Goal: Contribute content: Contribute content

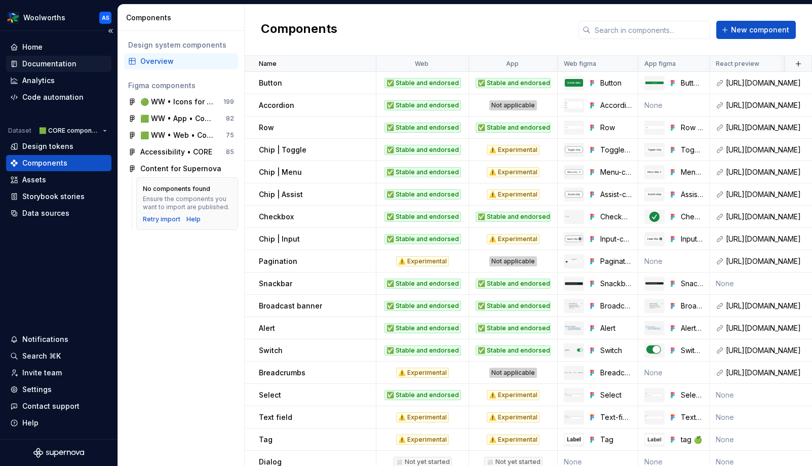
click at [61, 62] on div "Documentation" at bounding box center [49, 64] width 54 height 10
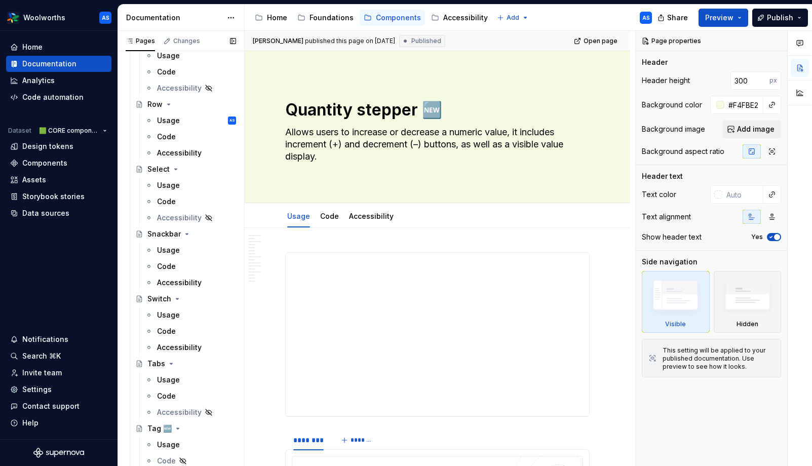
scroll to position [1248, 0]
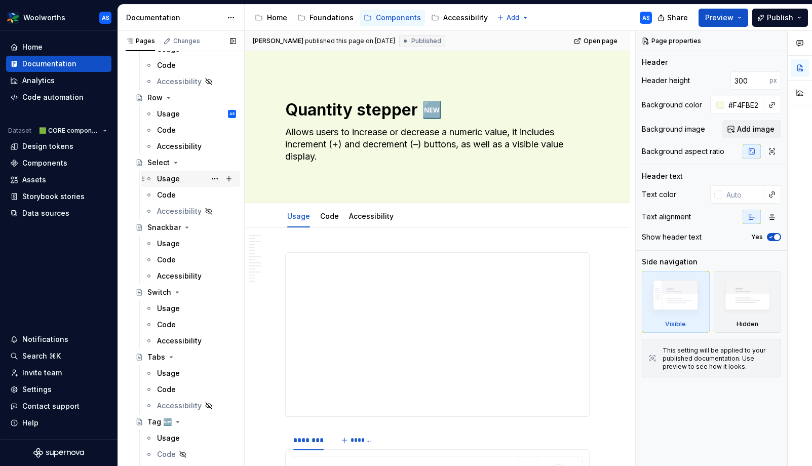
click at [180, 176] on div "Usage" at bounding box center [196, 179] width 79 height 14
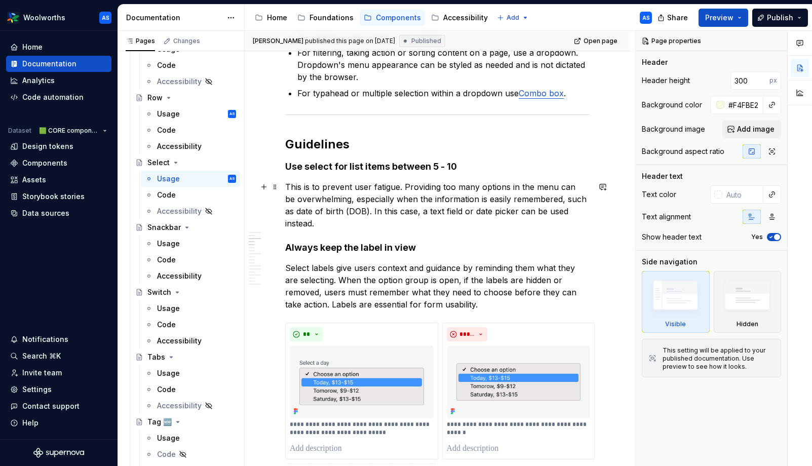
scroll to position [912, 0]
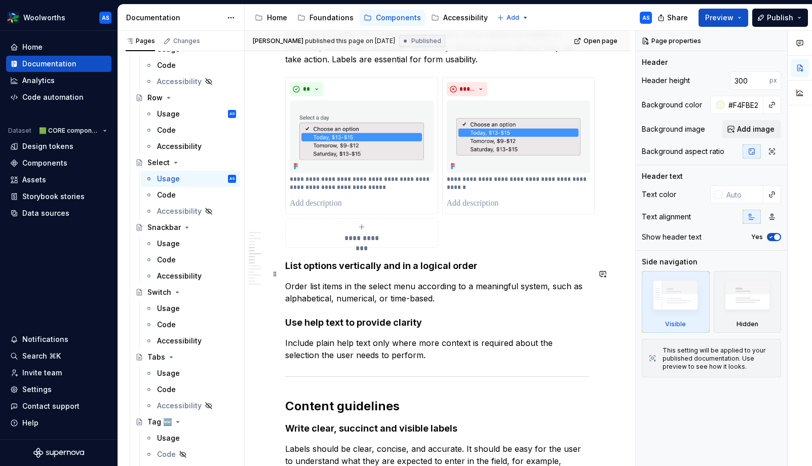
type textarea "*"
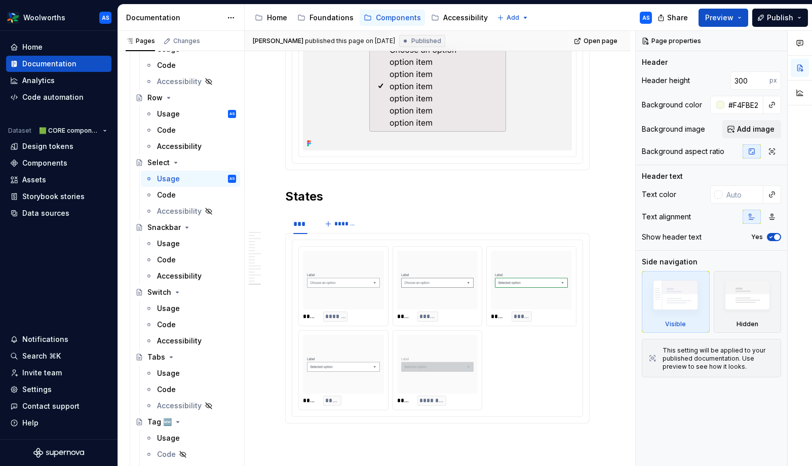
scroll to position [2625, 0]
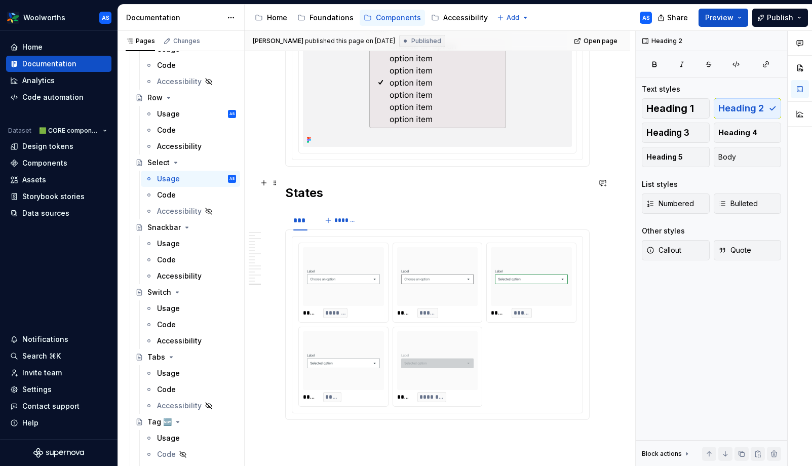
click at [286, 185] on h2 "States" at bounding box center [437, 193] width 304 height 16
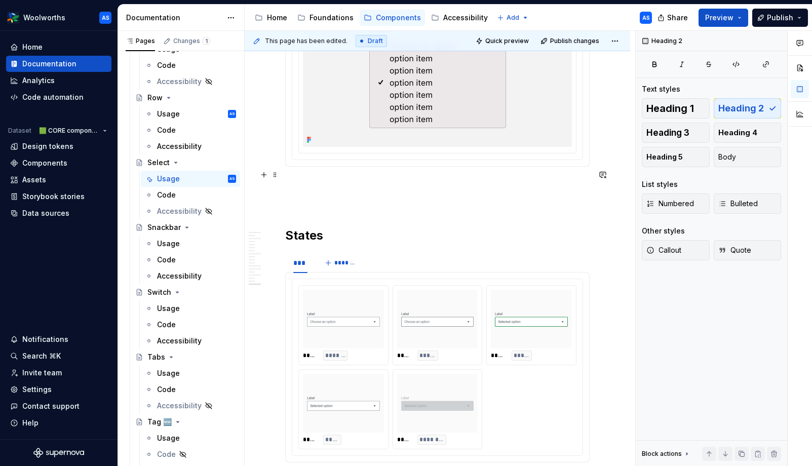
scroll to position [2620, 0]
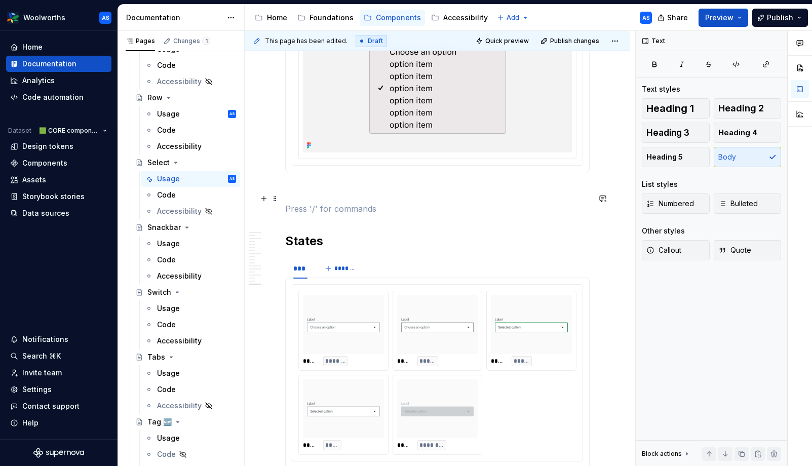
click at [311, 203] on p at bounding box center [437, 209] width 304 height 12
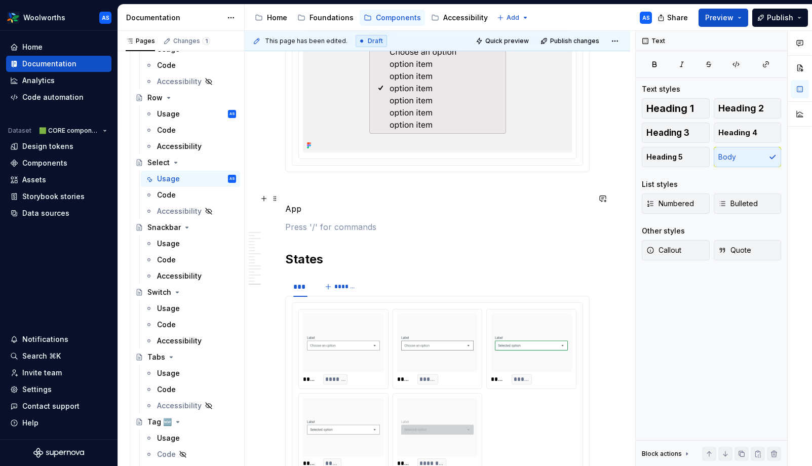
click at [297, 203] on p "App" at bounding box center [437, 209] width 304 height 12
click at [294, 203] on p "App" at bounding box center [437, 209] width 304 height 12
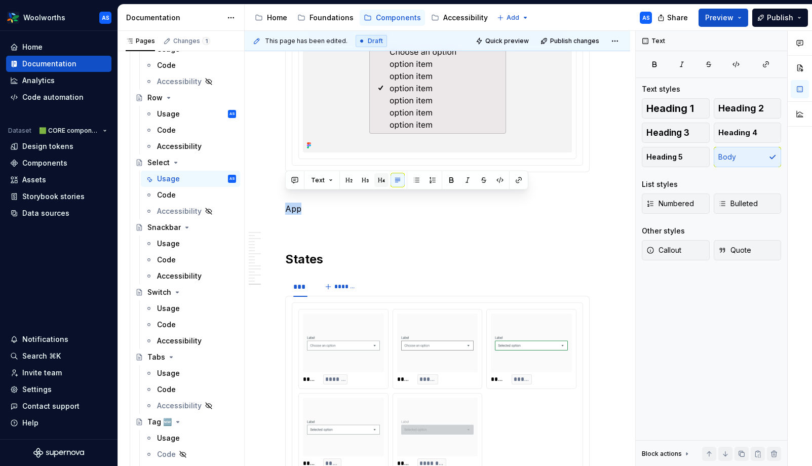
click at [378, 179] on button "button" at bounding box center [381, 180] width 14 height 14
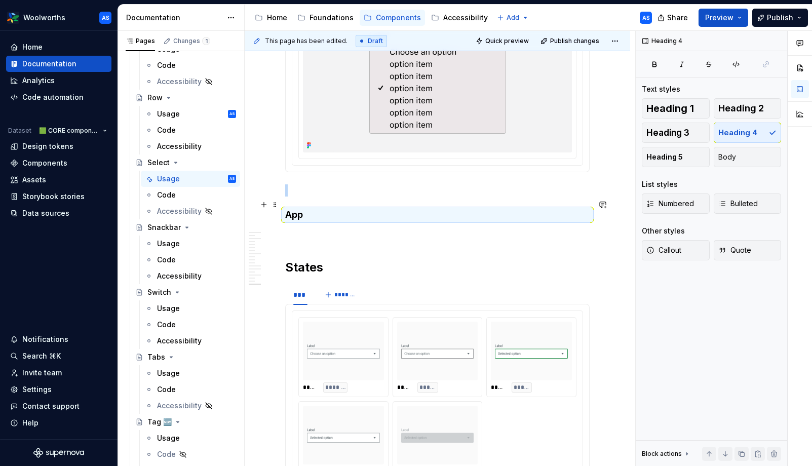
click at [326, 209] on h4 "App" at bounding box center [437, 215] width 304 height 12
click at [292, 209] on h4 "App" at bounding box center [437, 215] width 304 height 12
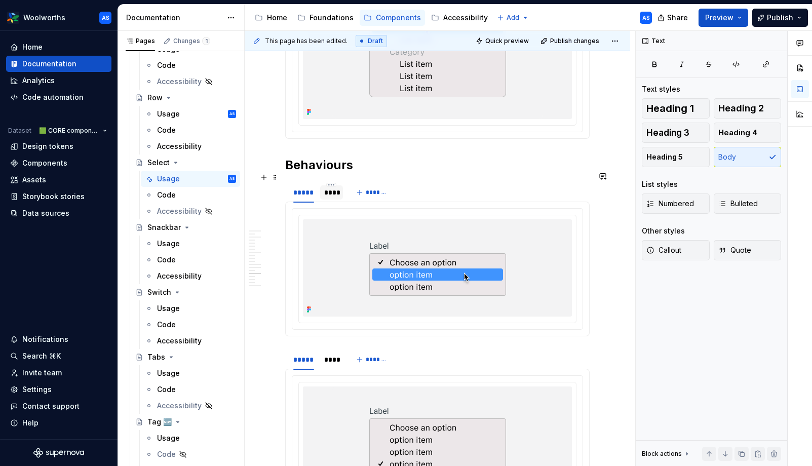
click at [331, 187] on div "****" at bounding box center [331, 192] width 15 height 10
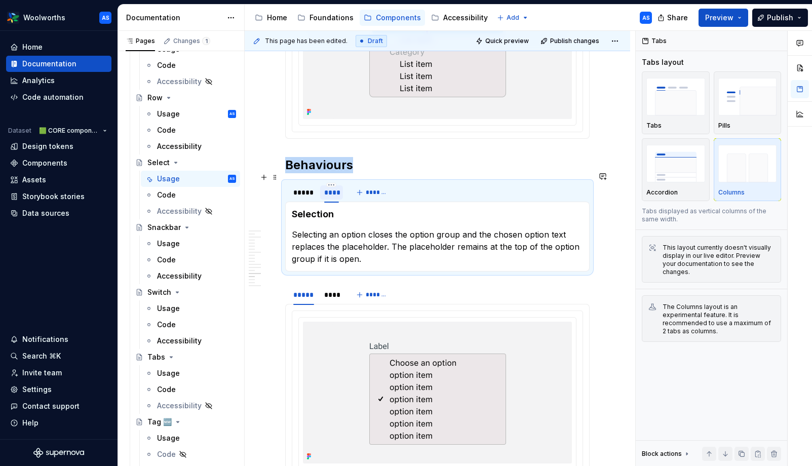
scroll to position [2247, 0]
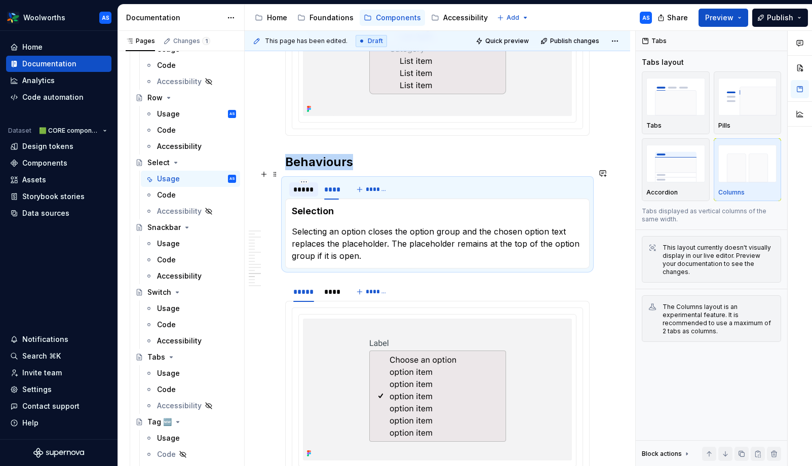
click at [304, 184] on div "*****" at bounding box center [303, 189] width 21 height 10
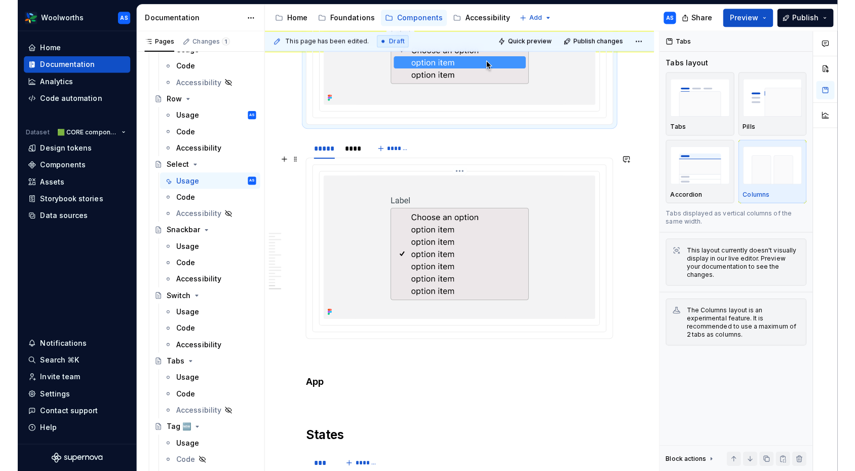
scroll to position [2459, 0]
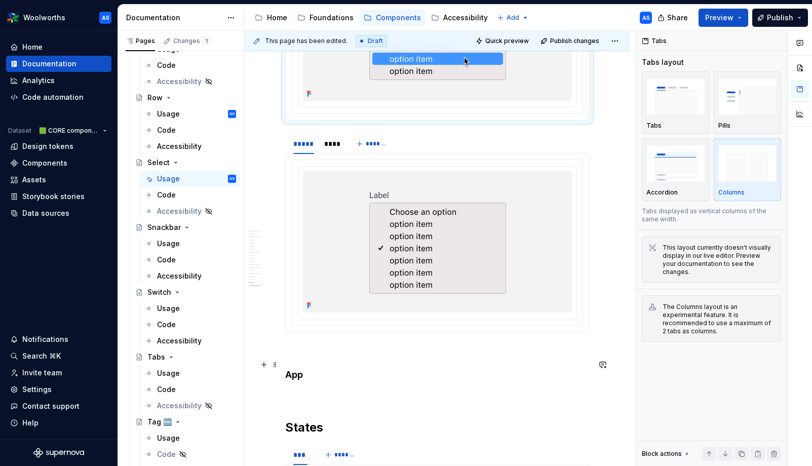
click at [319, 369] on h4 "App" at bounding box center [437, 375] width 304 height 12
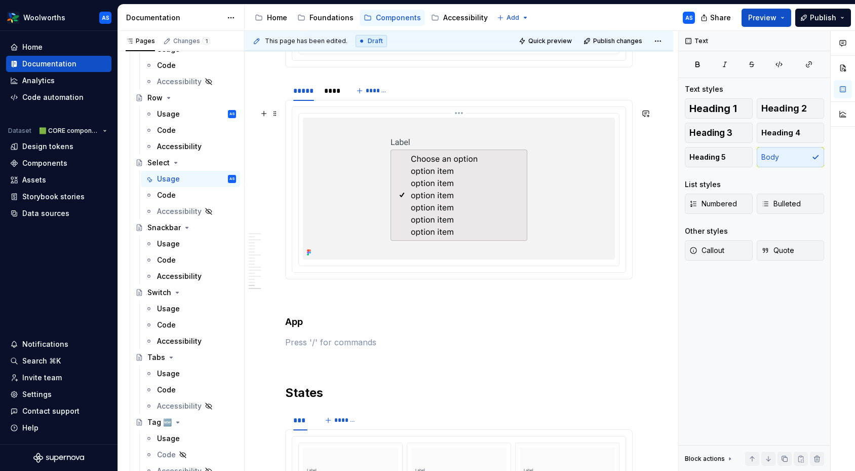
scroll to position [2533, 0]
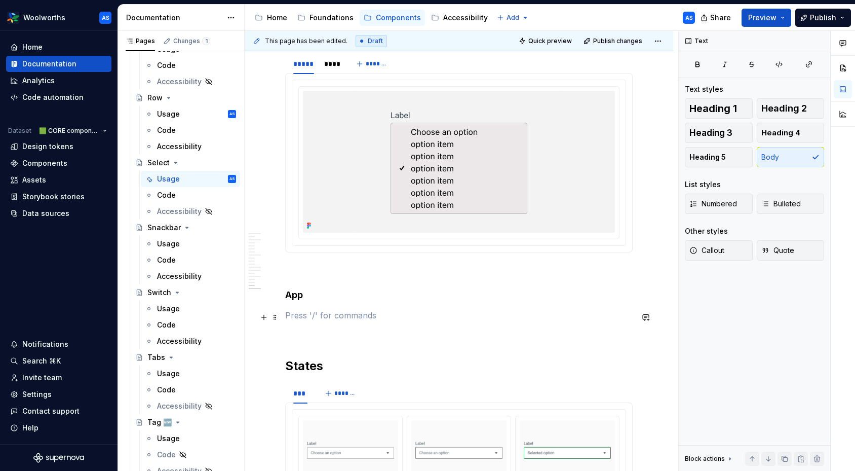
click at [294, 317] on p at bounding box center [459, 315] width 348 height 12
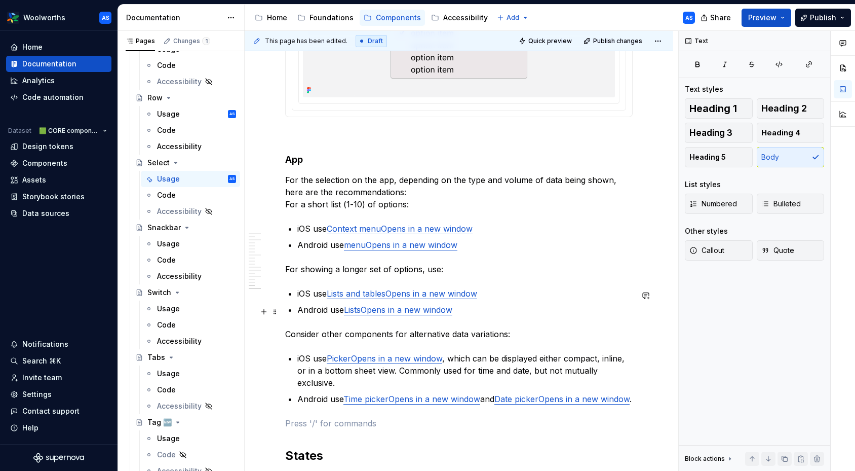
scroll to position [2669, 0]
click at [296, 162] on h4 "App" at bounding box center [459, 159] width 348 height 12
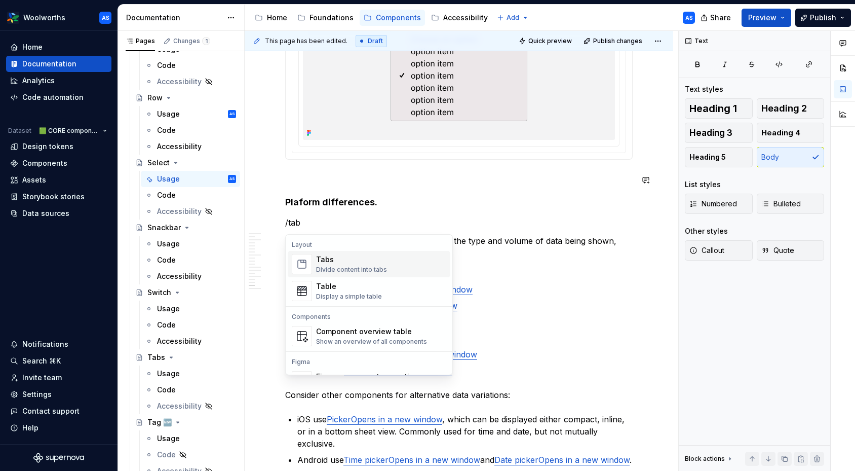
scroll to position [2627, 0]
click at [335, 261] on div "Tabs" at bounding box center [351, 259] width 71 height 10
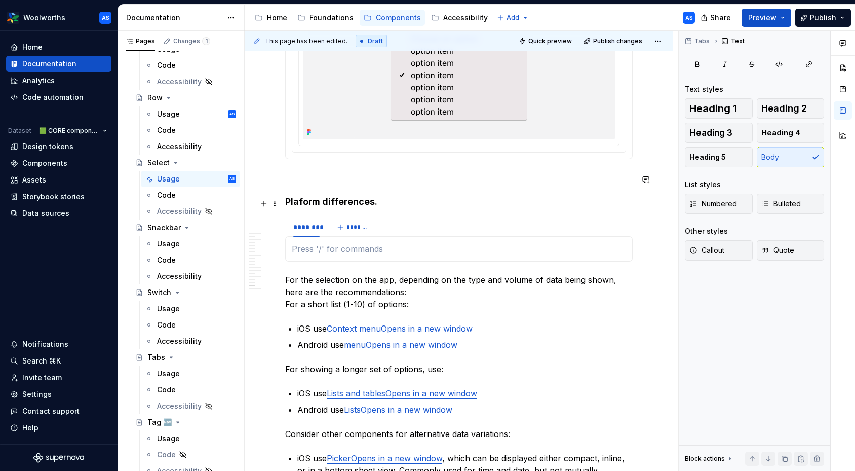
type textarea "*"
click at [547, 246] on p at bounding box center [459, 249] width 334 height 12
click at [553, 226] on div "******** *******" at bounding box center [459, 227] width 348 height 20
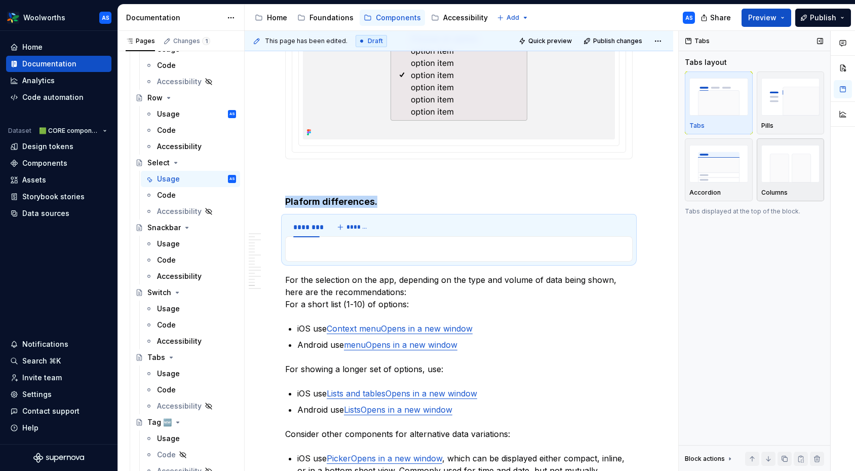
click at [781, 167] on img "button" at bounding box center [790, 163] width 59 height 37
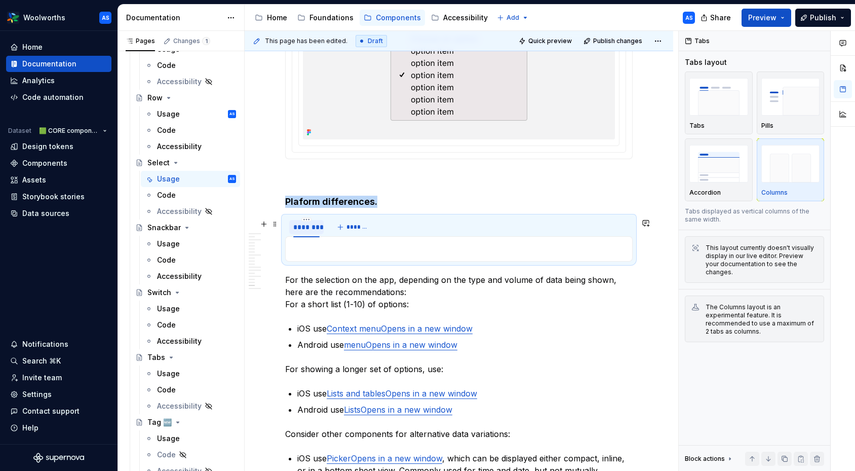
click at [310, 228] on div "********" at bounding box center [306, 227] width 26 height 10
type input "***"
click at [343, 226] on span "*******" at bounding box center [343, 227] width 23 height 8
type input "*******"
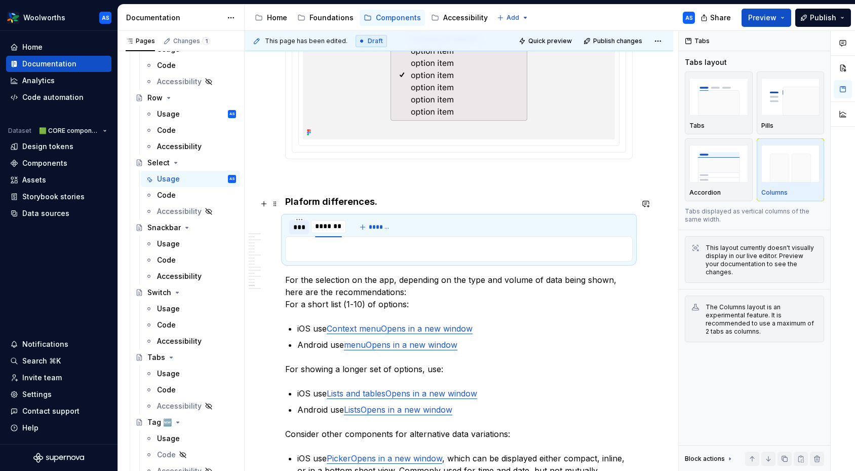
click at [344, 208] on h4 "Plaform differences." at bounding box center [459, 202] width 348 height 12
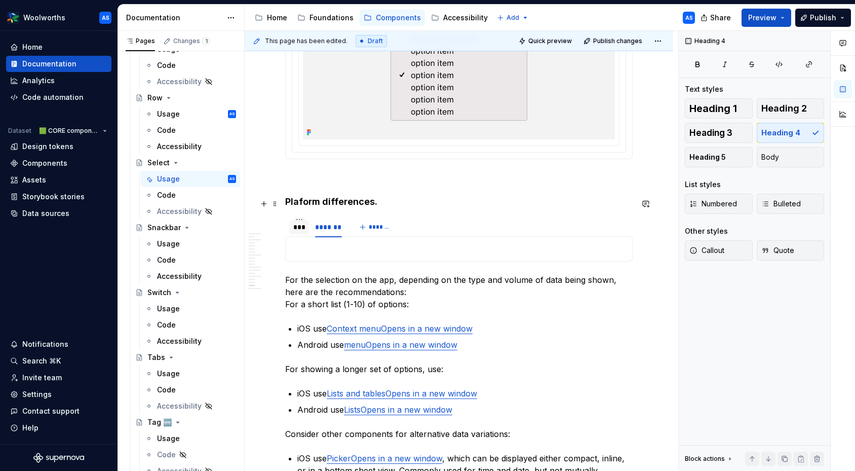
click at [295, 202] on h4 "Plaform differences." at bounding box center [459, 202] width 348 height 12
click at [386, 203] on h4 "Platform differences." at bounding box center [459, 202] width 348 height 12
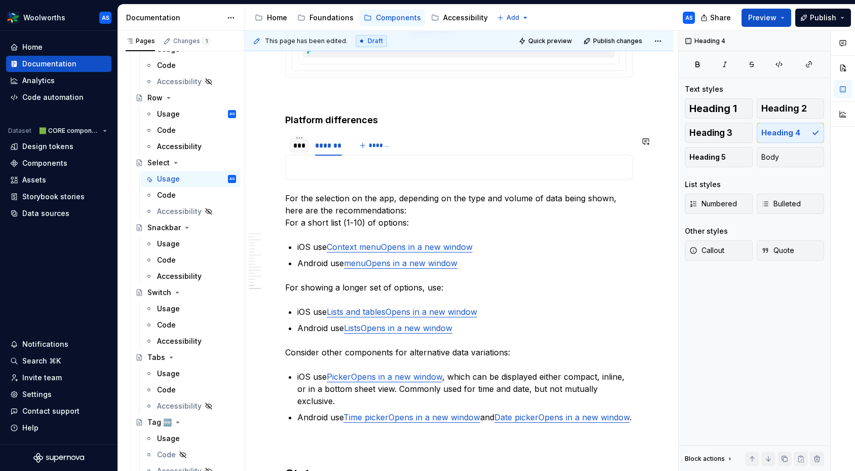
scroll to position [2709, 0]
click at [300, 148] on div "***" at bounding box center [299, 144] width 12 height 10
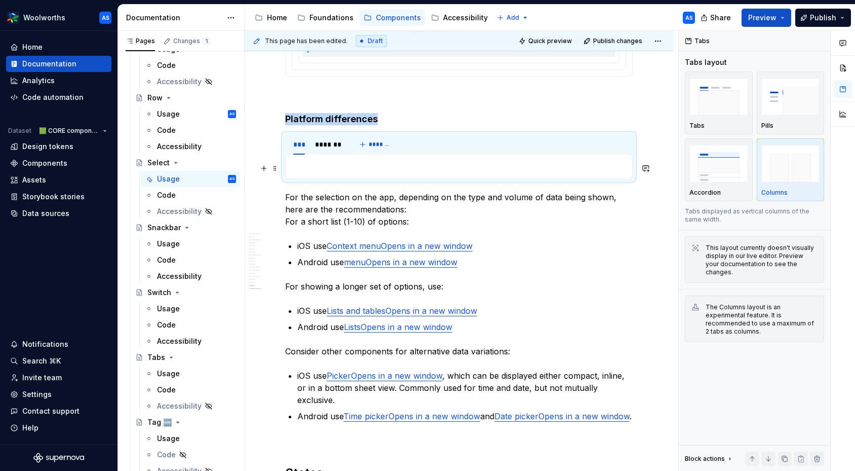
click at [310, 170] on p at bounding box center [459, 166] width 334 height 12
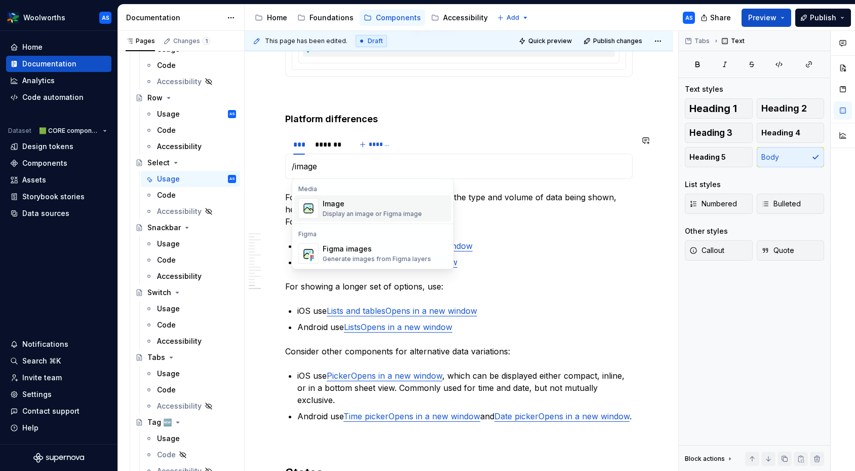
click at [394, 206] on div "Image" at bounding box center [372, 204] width 99 height 10
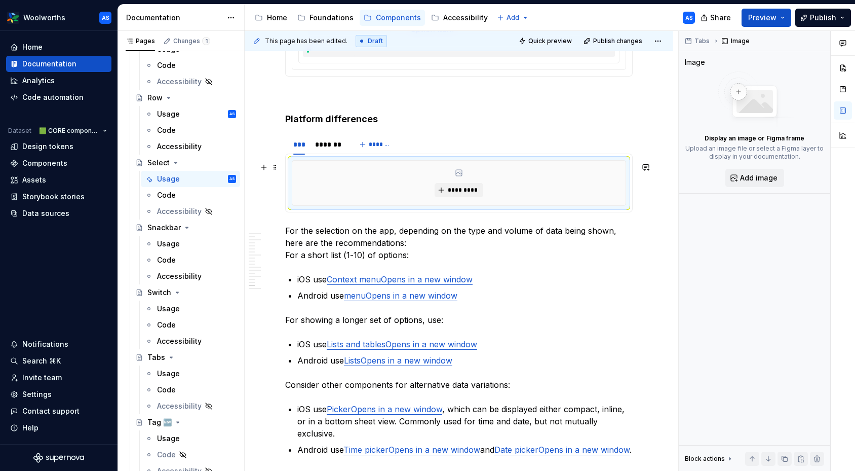
click at [534, 183] on div "*********" at bounding box center [458, 183] width 333 height 45
click at [474, 192] on span "*********" at bounding box center [462, 190] width 31 height 8
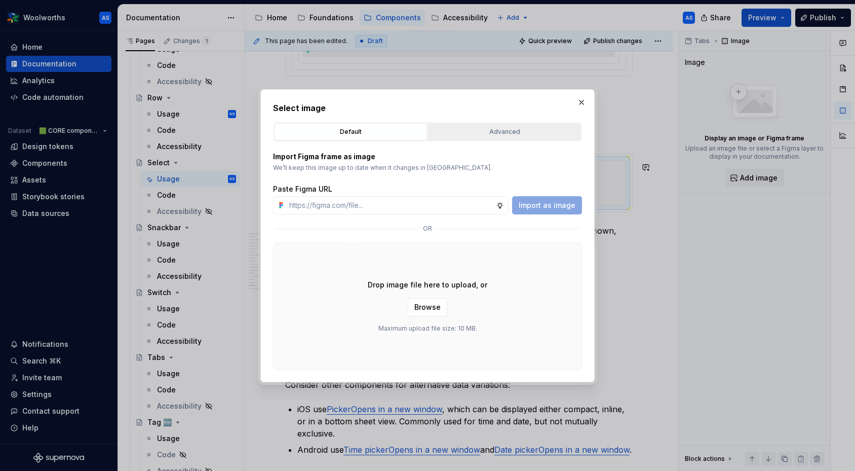
click at [489, 138] on button "Advanced" at bounding box center [504, 131] width 153 height 17
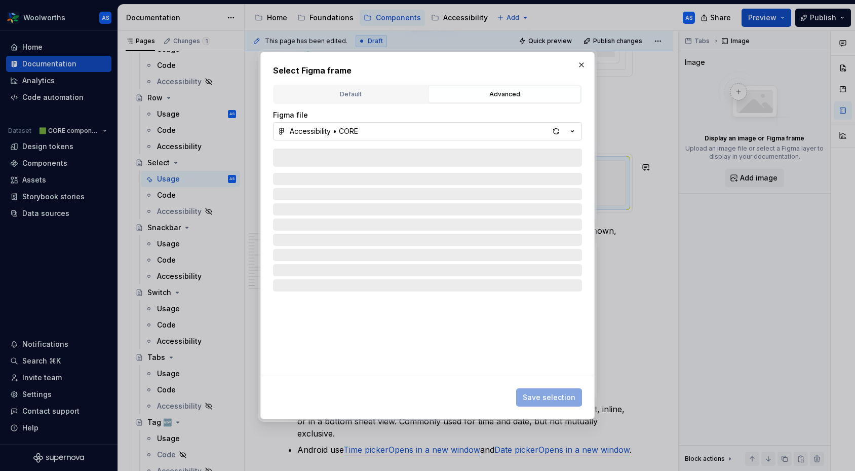
click at [572, 131] on icon "button" at bounding box center [572, 132] width 3 height 2
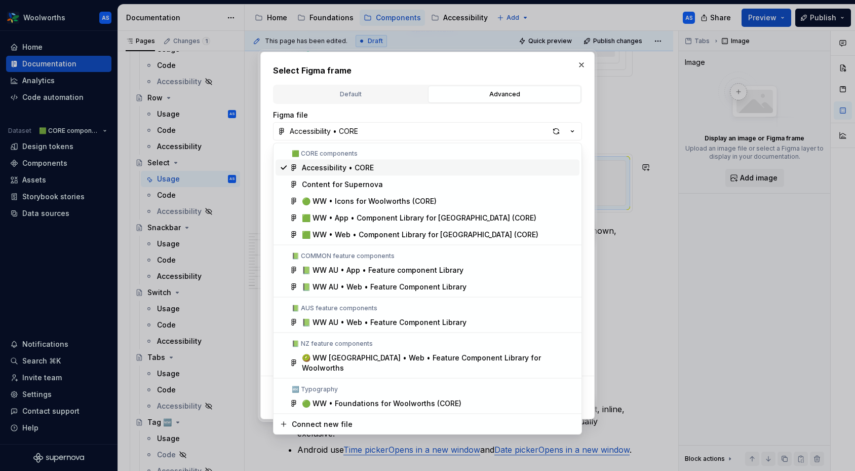
click at [570, 130] on div "Select Figma frame Default Advanced Import Figma frame as image We’ll keep this…" at bounding box center [427, 235] width 855 height 471
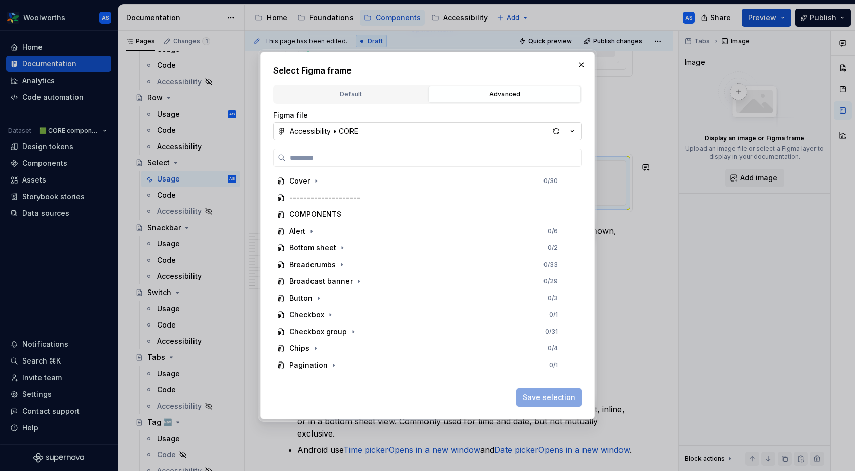
click at [572, 131] on icon "button" at bounding box center [572, 132] width 3 height 2
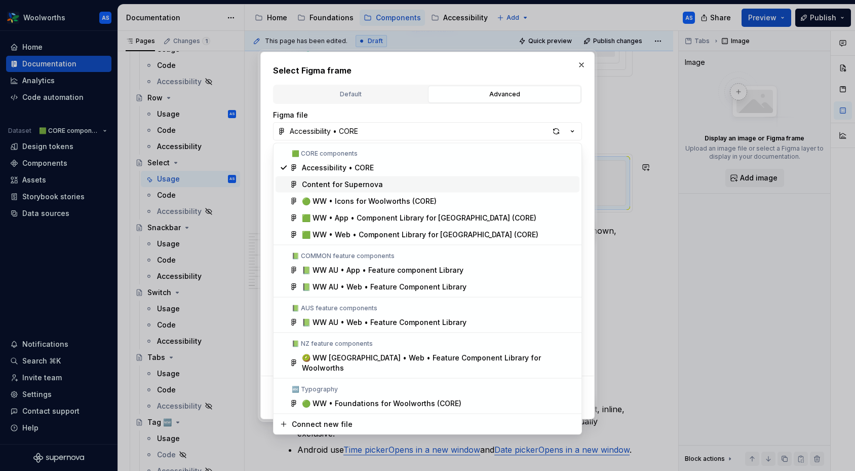
click at [348, 182] on div "Content for Supernova" at bounding box center [342, 184] width 81 height 10
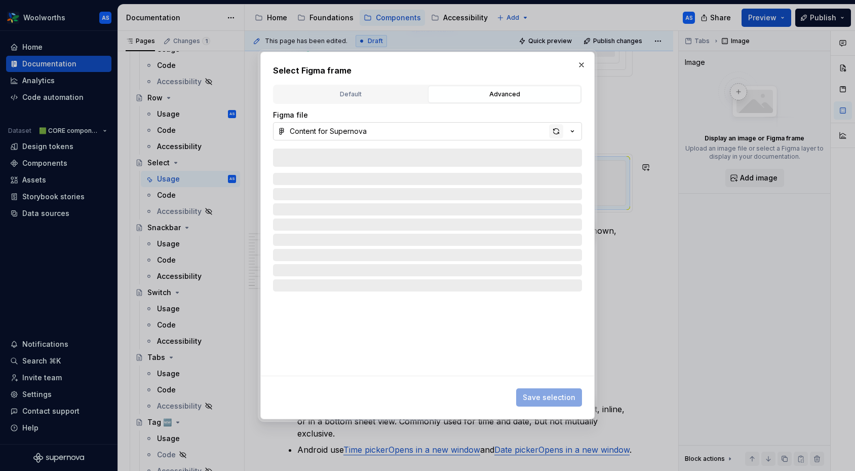
click at [550, 133] on div "button" at bounding box center [556, 131] width 14 height 14
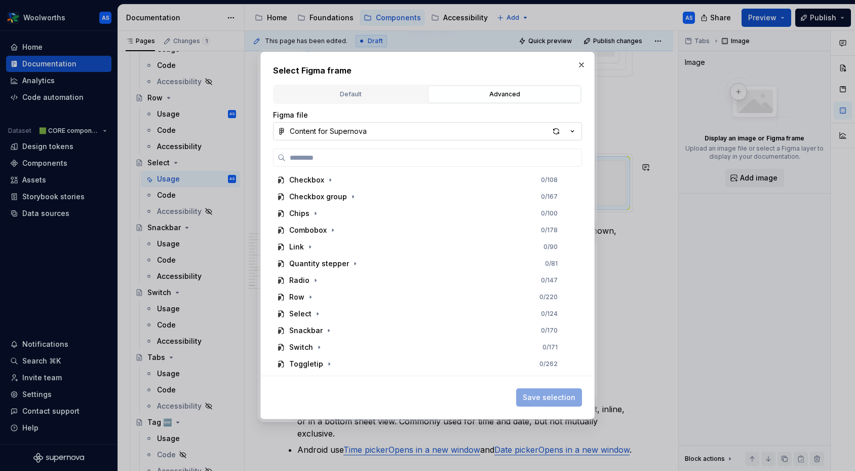
scroll to position [494, 0]
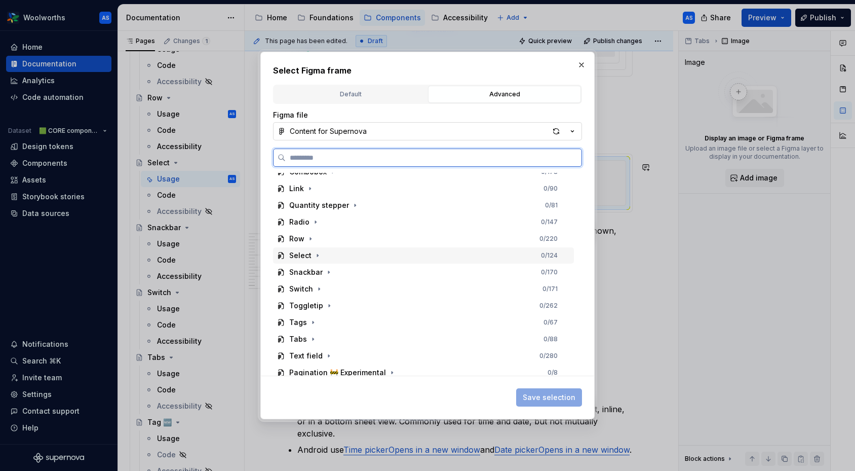
click at [338, 258] on div "Select 0 / 124" at bounding box center [423, 255] width 301 height 16
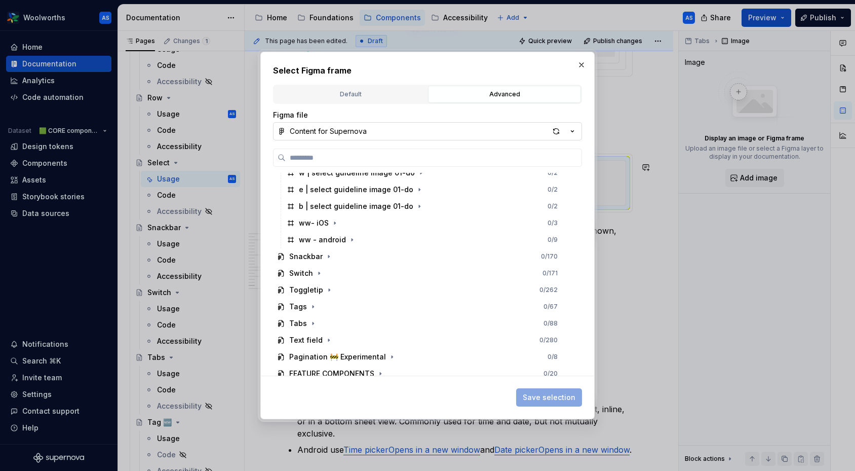
scroll to position [894, 0]
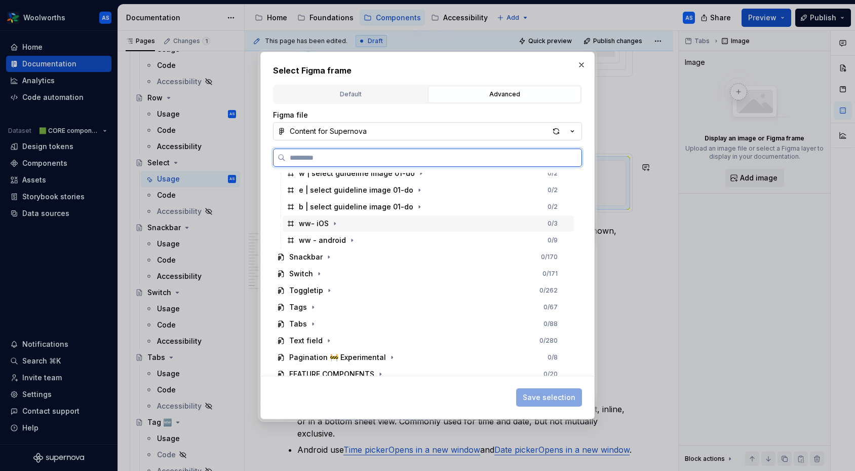
click at [366, 222] on div "ww- iOS 0 / 3" at bounding box center [428, 223] width 291 height 16
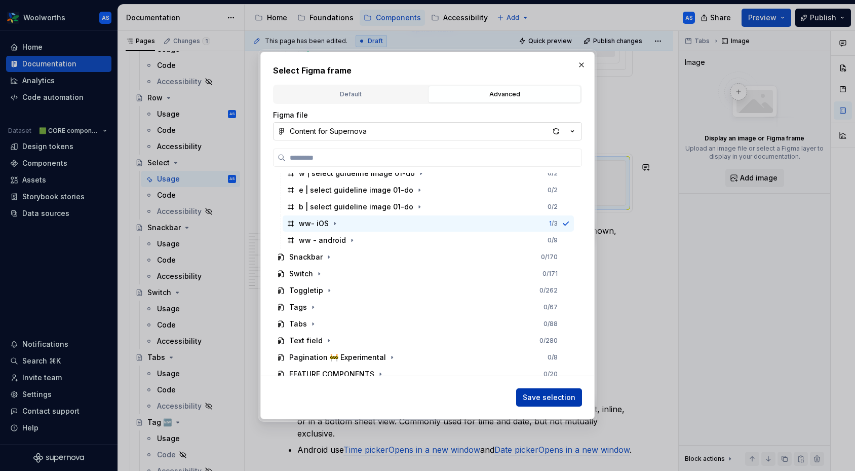
click at [542, 395] on span "Save selection" at bounding box center [549, 397] width 53 height 10
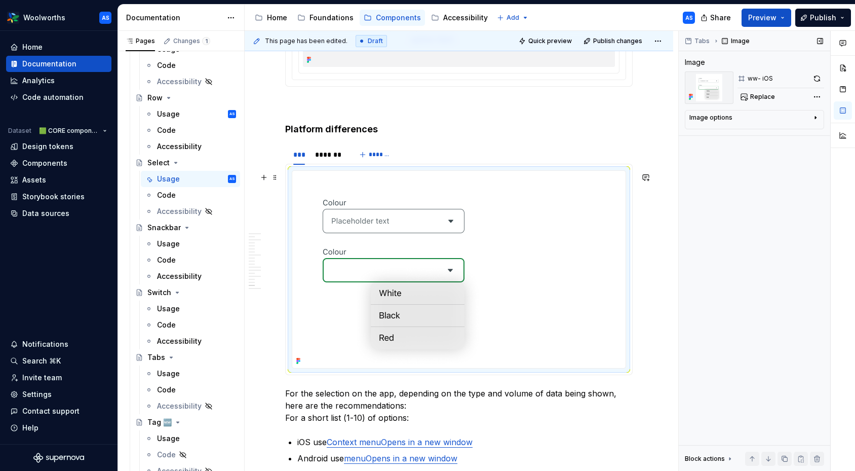
scroll to position [2698, 0]
click at [806, 114] on div "Image options" at bounding box center [750, 119] width 122 height 12
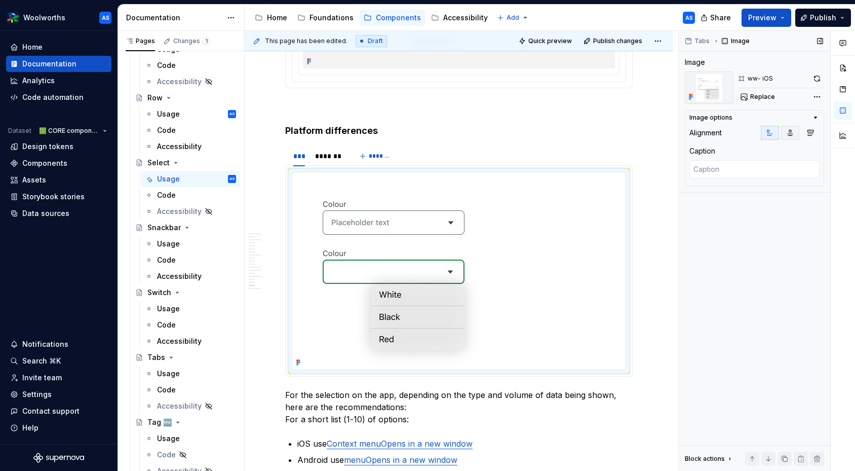
click at [791, 135] on icon "button" at bounding box center [790, 133] width 8 height 8
type textarea "*"
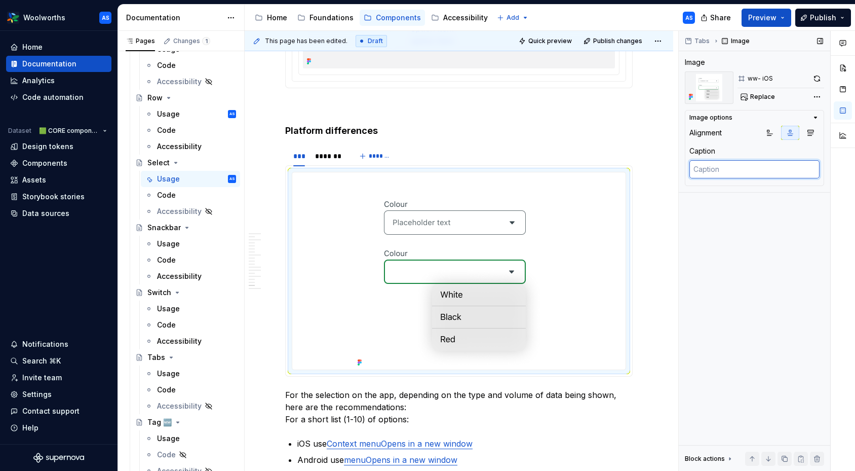
click at [737, 170] on textarea at bounding box center [754, 169] width 130 height 18
type textarea "i"
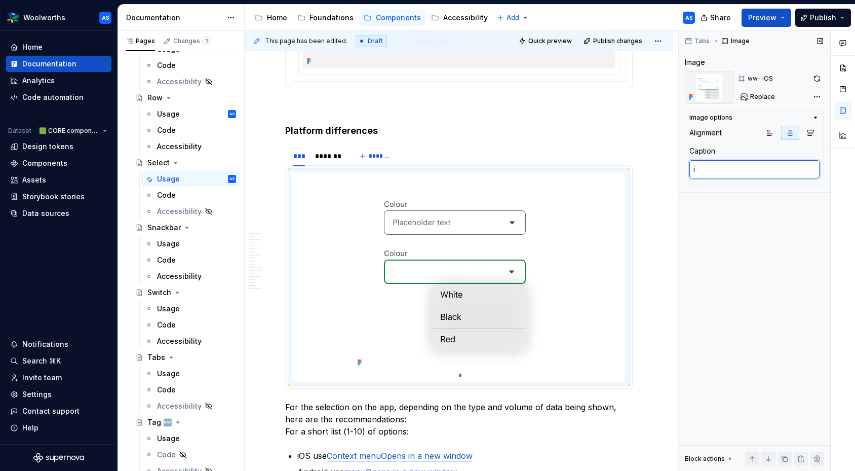
type textarea "*"
type textarea "iO"
type textarea "*"
type textarea "iOS"
type textarea "*"
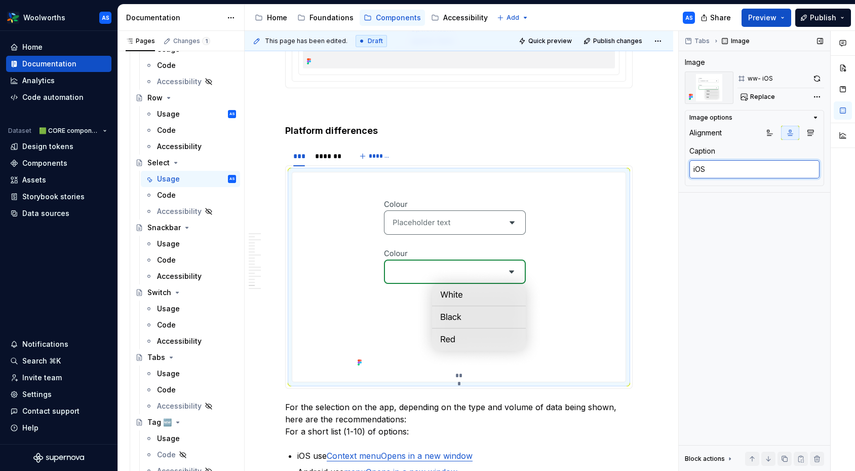
type textarea "iOS"
type textarea "*"
type textarea "iOS co"
type textarea "*"
type textarea "iOS con"
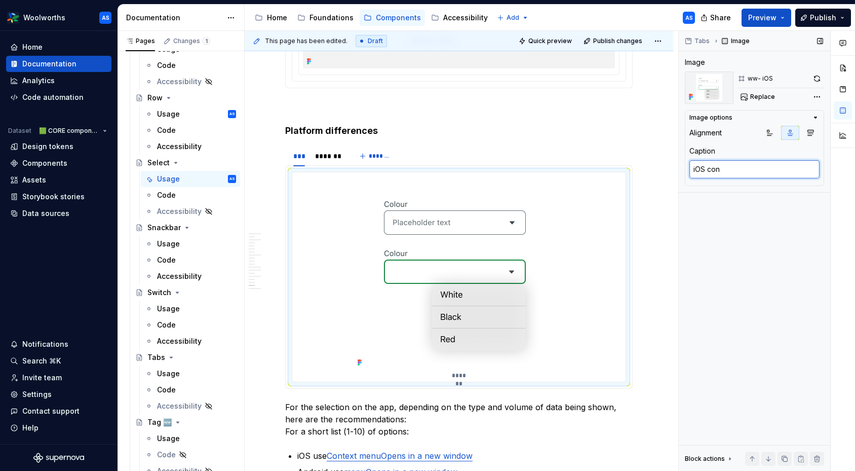
type textarea "*"
type textarea "iOS cont"
type textarea "*"
type textarea "iOS [PERSON_NAME]"
type textarea "*"
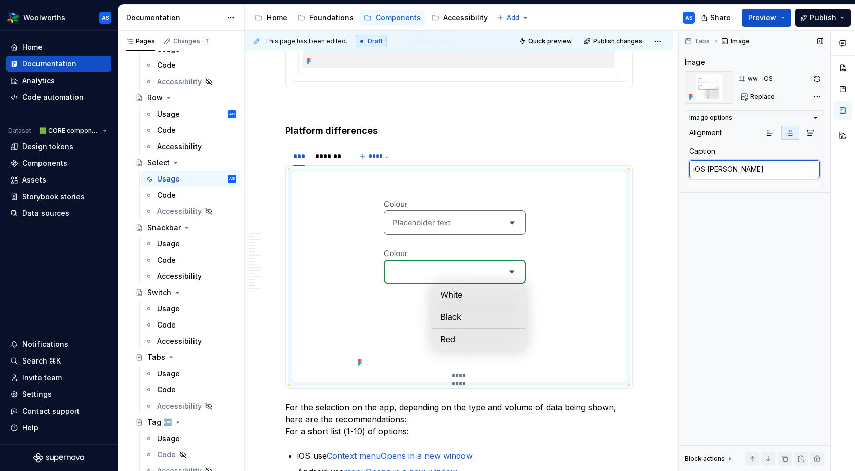
type textarea "iOS contex"
type textarea "*"
type textarea "iOS context"
type textarea "*"
type textarea "iOS context"
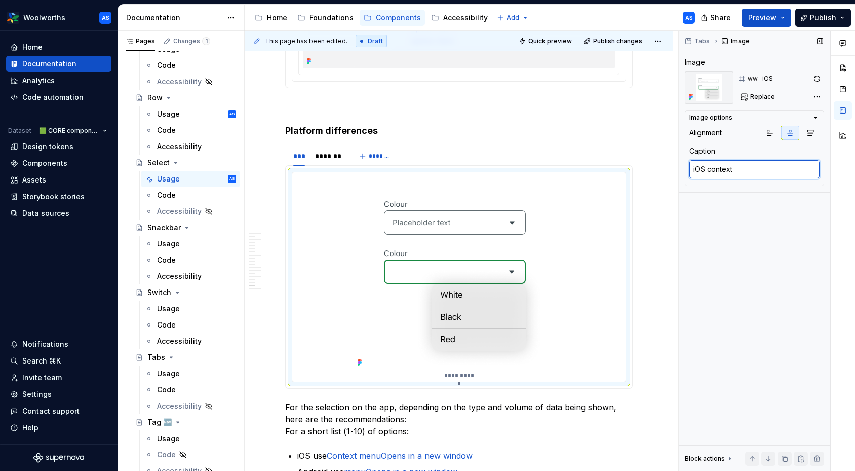
type textarea "*"
type textarea "iOS context m"
type textarea "*"
type textarea "iOS context mn"
type textarea "*"
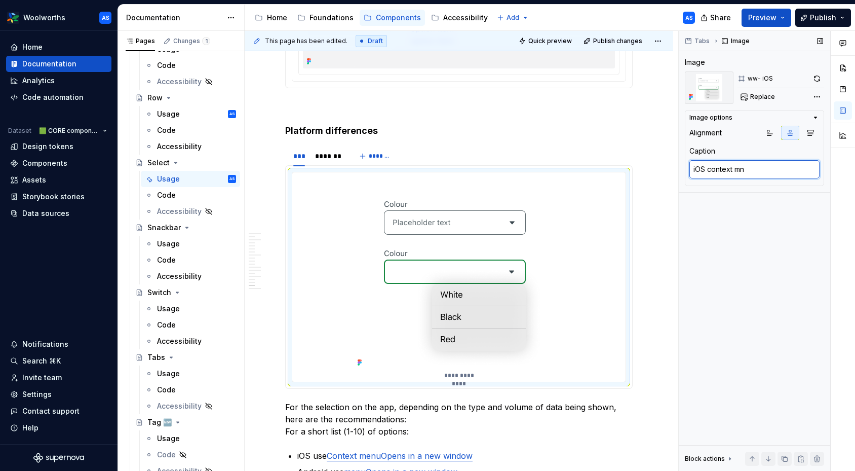
type textarea "iOS context m"
type textarea "*"
type textarea "iOS context men"
type textarea "*"
type textarea "iOS context menu"
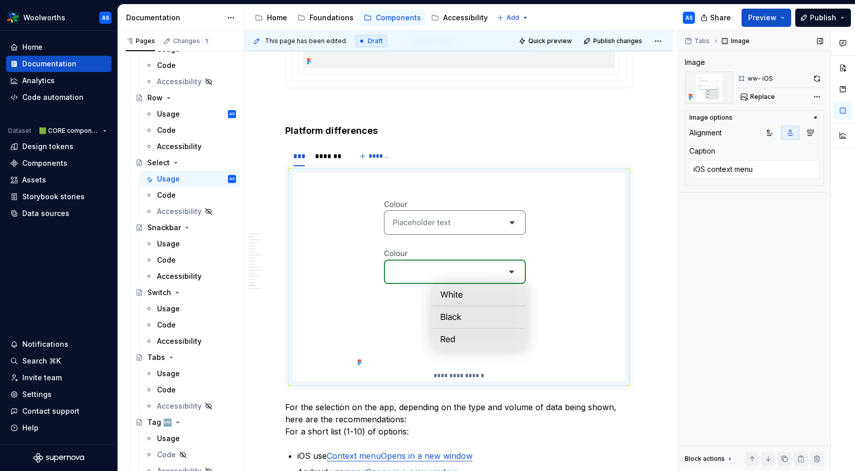
click at [719, 245] on div "Tabs Image Image ww- iOS Replace Image options Alignment Caption iOS context me…" at bounding box center [754, 251] width 151 height 440
click at [532, 264] on img at bounding box center [459, 270] width 211 height 197
click at [812, 76] on button "button" at bounding box center [817, 78] width 14 height 14
click at [339, 157] on div "*******" at bounding box center [328, 156] width 27 height 10
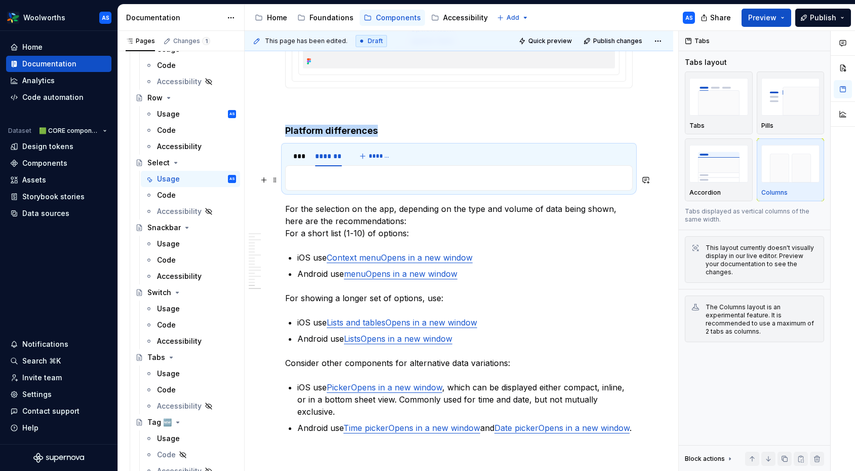
click at [411, 179] on p at bounding box center [459, 178] width 334 height 12
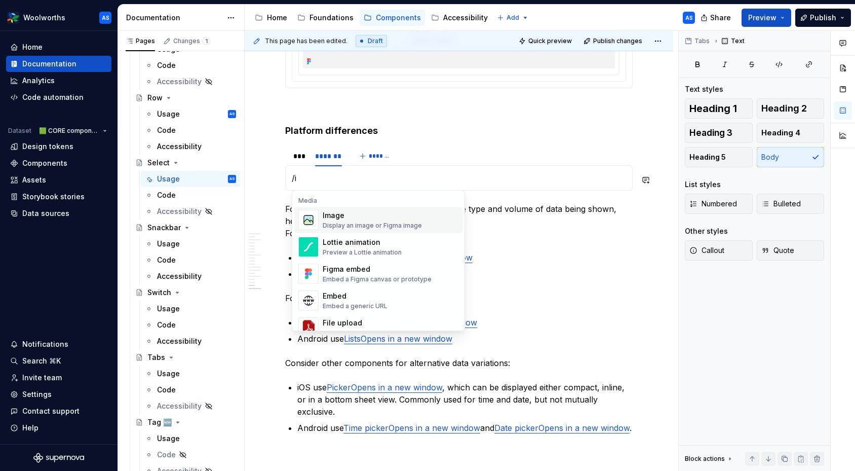
click at [300, 152] on html "Woolworths AS Home Documentation Analytics Code automation Dataset 🟩 CORE compo…" at bounding box center [427, 235] width 855 height 471
click at [321, 178] on div "Duplicate tab" at bounding box center [346, 182] width 66 height 10
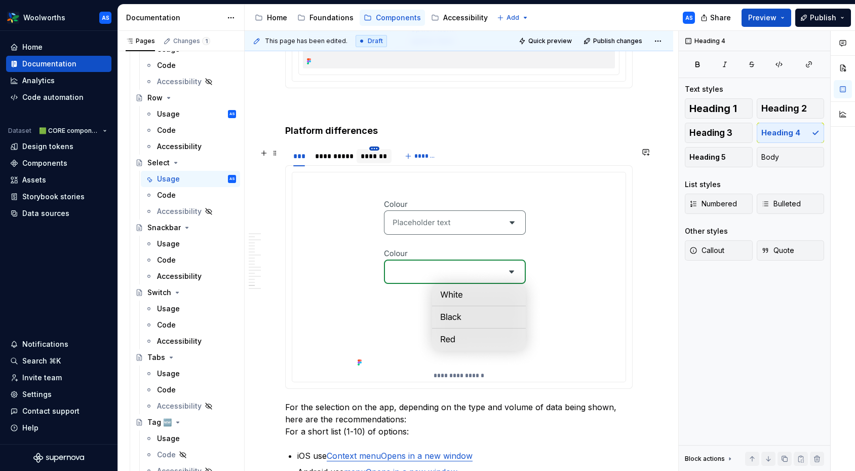
click at [376, 149] on html "Woolworths AS Home Documentation Analytics Code automation Dataset 🟩 CORE compo…" at bounding box center [427, 235] width 855 height 471
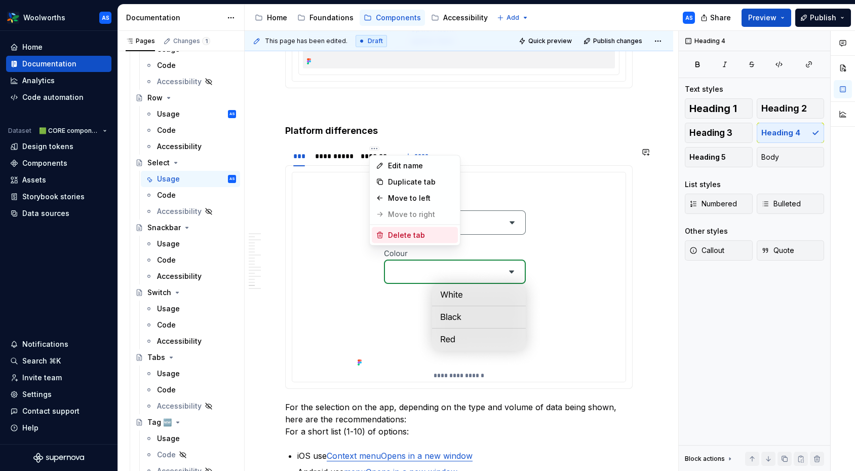
drag, startPoint x: 399, startPoint y: 232, endPoint x: 354, endPoint y: 191, distance: 61.0
click at [399, 232] on div "Delete tab" at bounding box center [421, 235] width 66 height 10
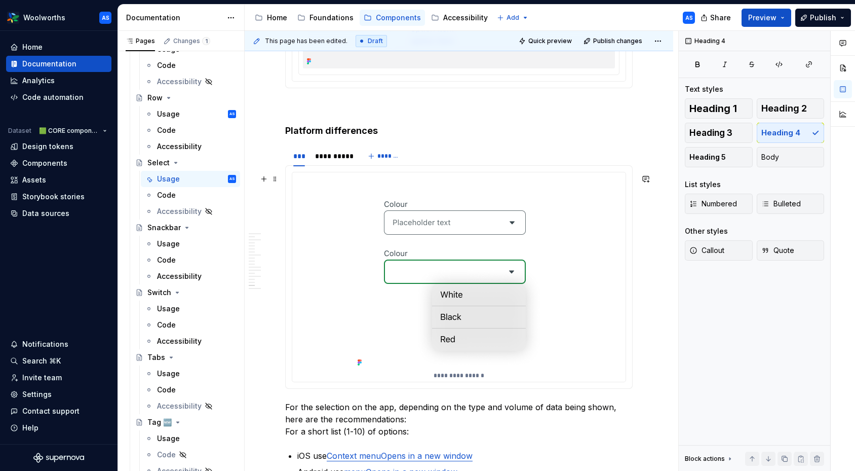
click at [443, 203] on img at bounding box center [459, 270] width 211 height 197
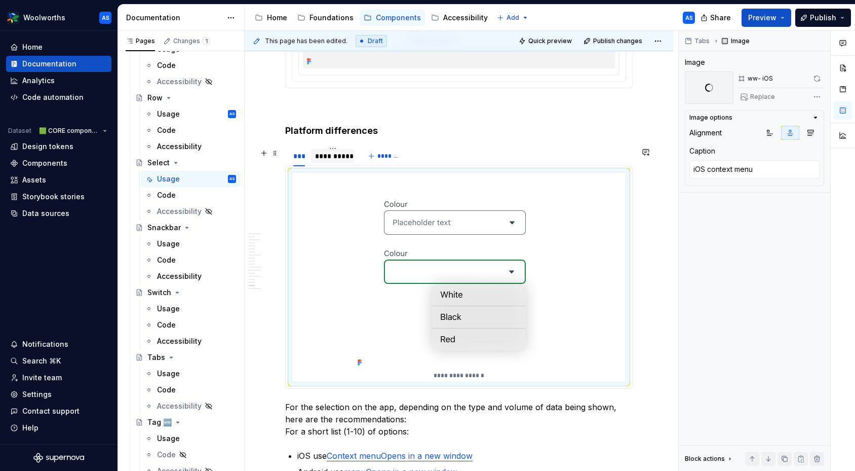
click at [333, 154] on div "**********" at bounding box center [332, 156] width 35 height 10
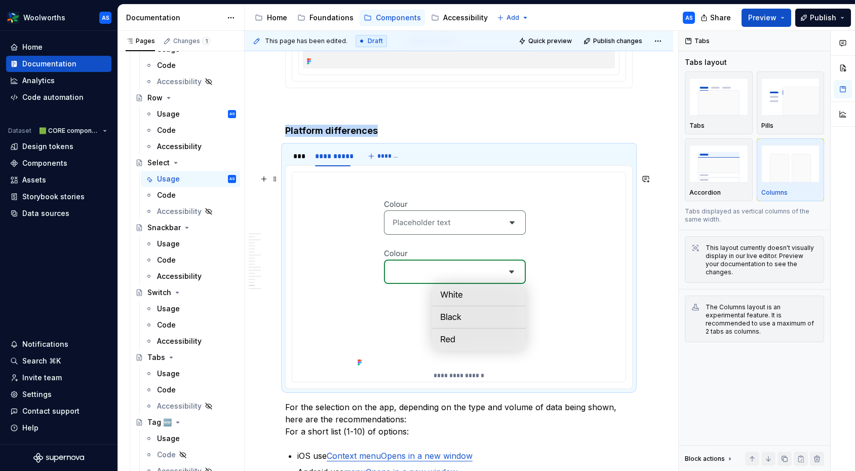
type textarea "*"
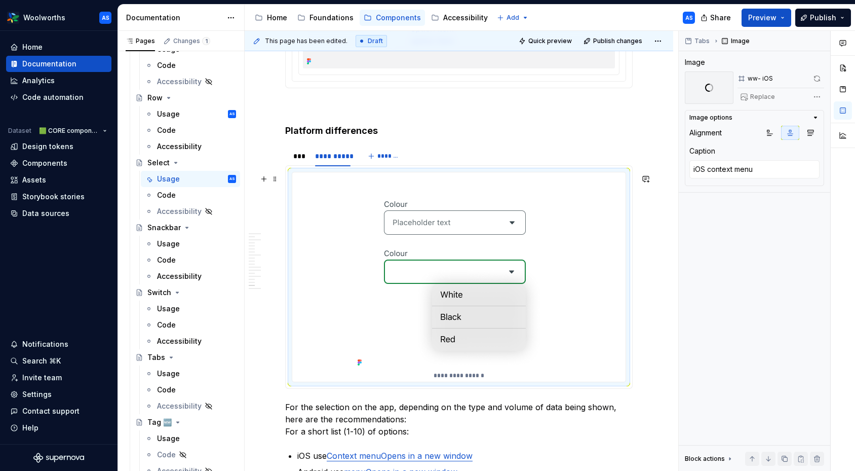
click at [466, 210] on img at bounding box center [459, 270] width 211 height 197
click at [333, 158] on div "**********" at bounding box center [332, 156] width 35 height 10
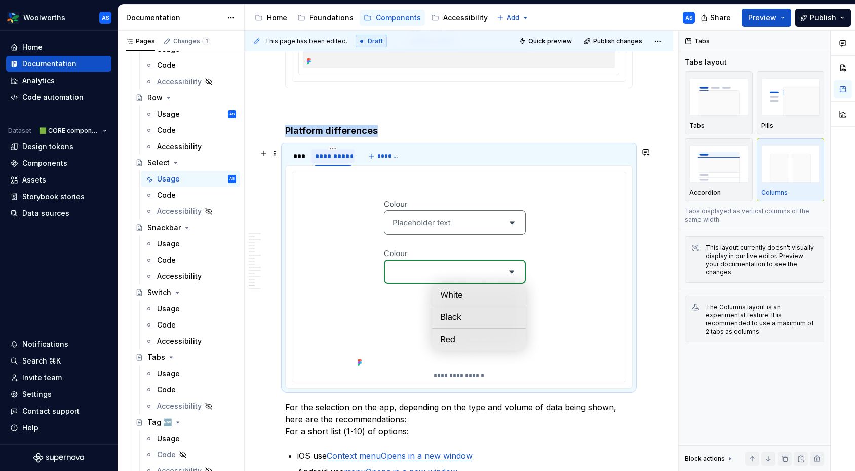
click at [333, 158] on div "**********" at bounding box center [332, 156] width 35 height 10
type input "*******"
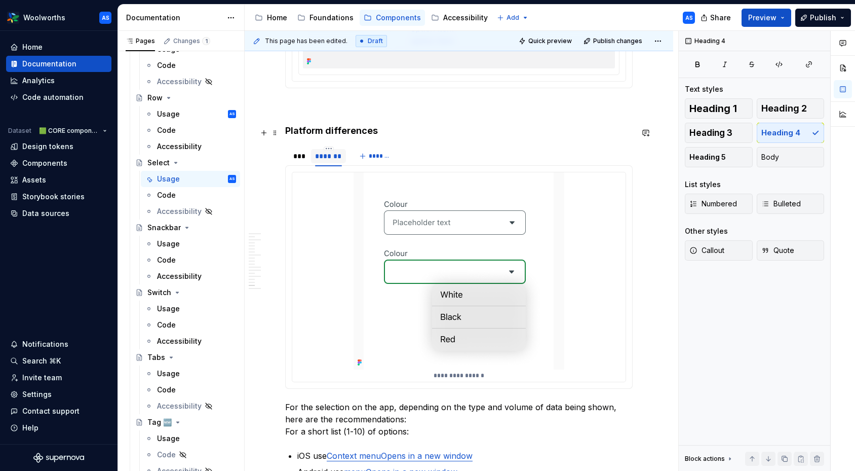
click at [394, 134] on h4 "Platform differences" at bounding box center [459, 131] width 348 height 12
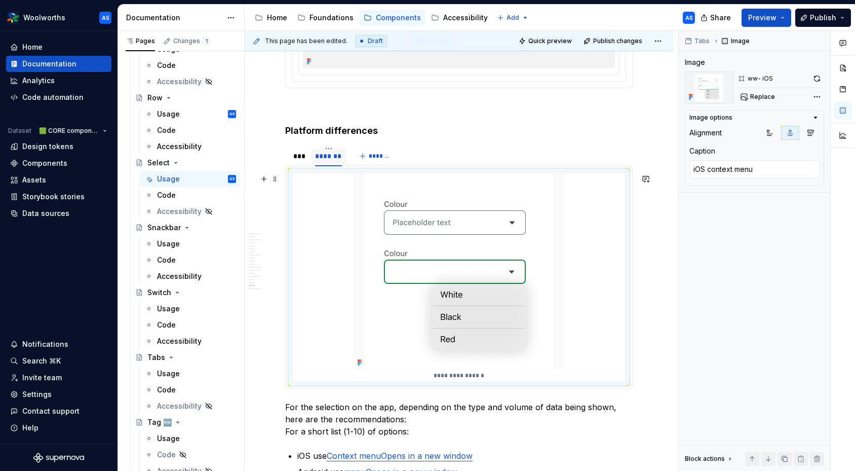
click at [449, 211] on img at bounding box center [459, 270] width 211 height 197
click at [762, 94] on span "Replace" at bounding box center [762, 97] width 25 height 8
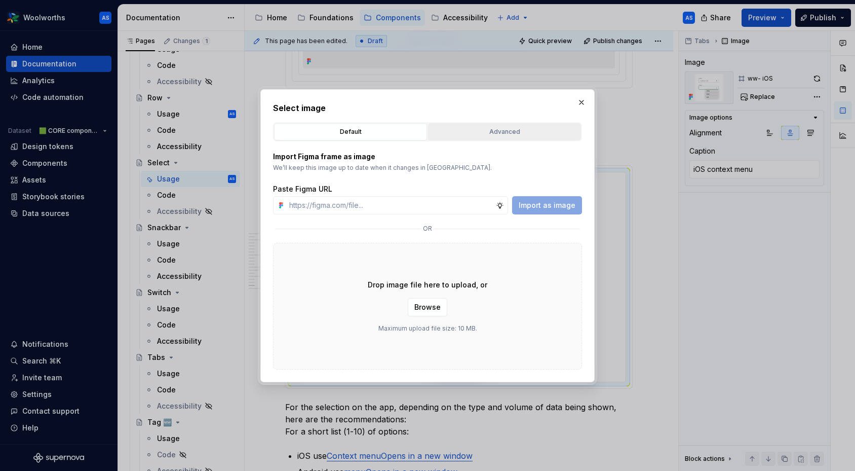
click at [495, 130] on div "Advanced" at bounding box center [505, 132] width 146 height 10
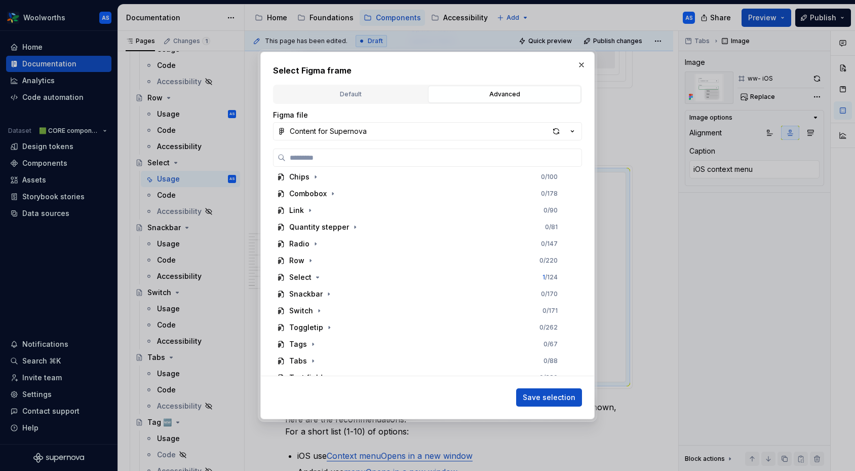
scroll to position [533, 0]
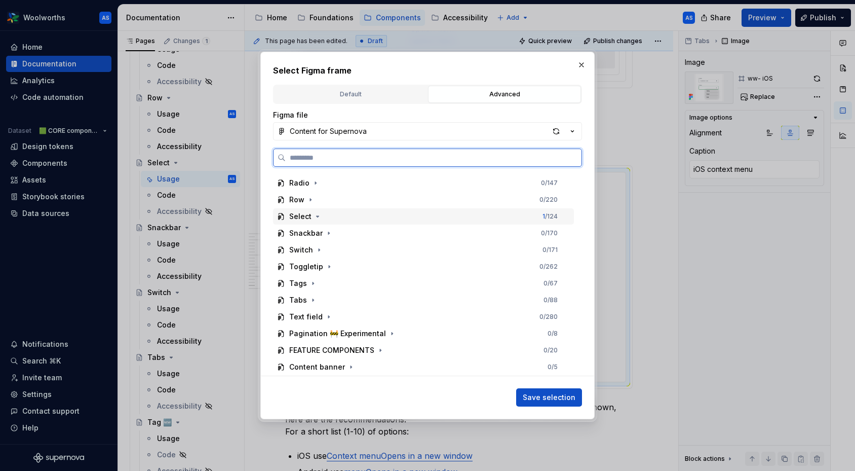
click at [326, 219] on div "Select 1 / 124" at bounding box center [423, 216] width 301 height 16
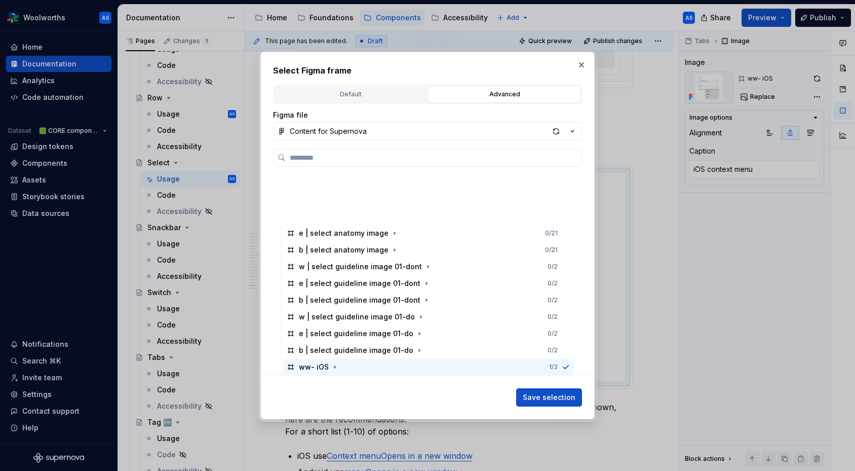
scroll to position [883, 0]
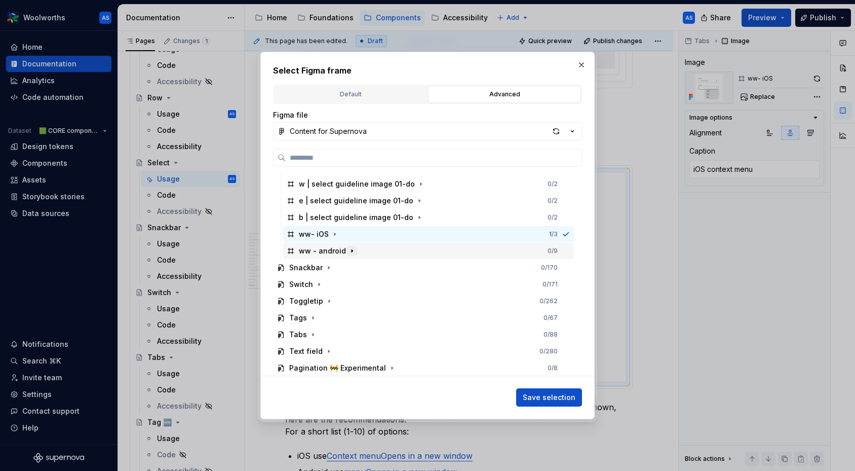
click at [353, 247] on icon "button" at bounding box center [352, 251] width 8 height 8
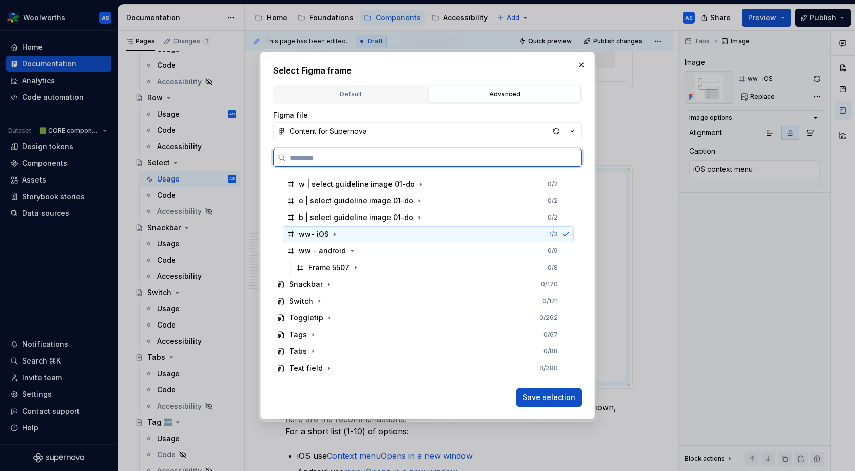
click at [371, 231] on div "ww- iOS 1 / 3" at bounding box center [428, 234] width 291 height 16
click at [371, 254] on div "ww - android 0 / 9" at bounding box center [428, 251] width 291 height 16
click at [375, 233] on div "ww- iOS 0 / 3" at bounding box center [428, 234] width 291 height 16
click at [378, 254] on div "ww - android 0 / 9" at bounding box center [428, 251] width 291 height 16
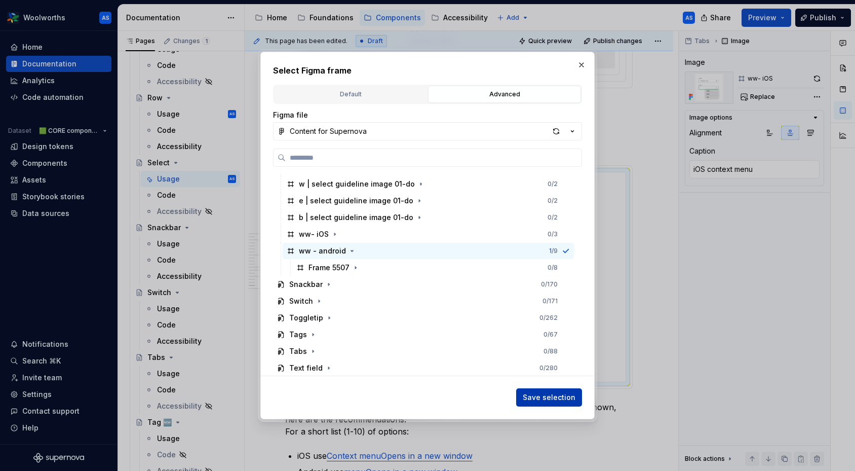
click at [577, 400] on button "Save selection" at bounding box center [549, 397] width 66 height 18
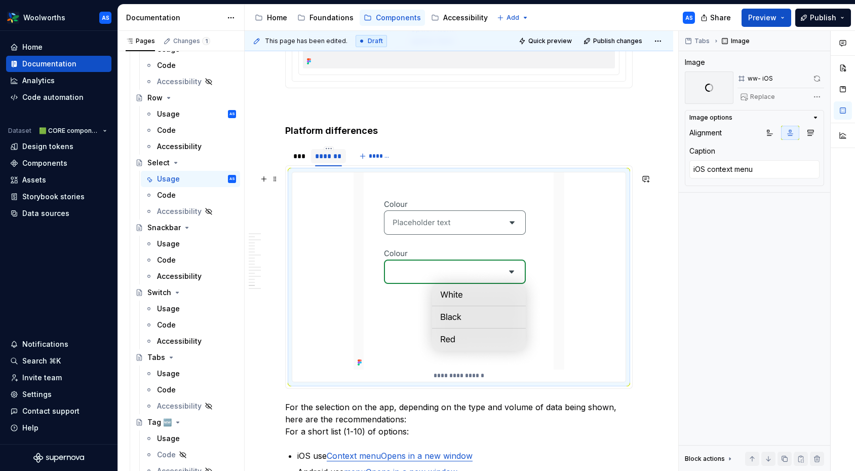
scroll to position [2711, 0]
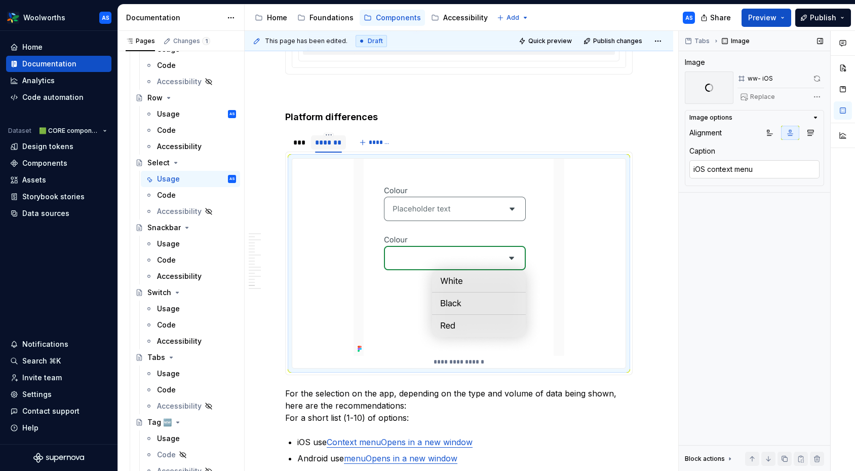
click at [699, 170] on textarea "iOS context menu" at bounding box center [754, 169] width 130 height 18
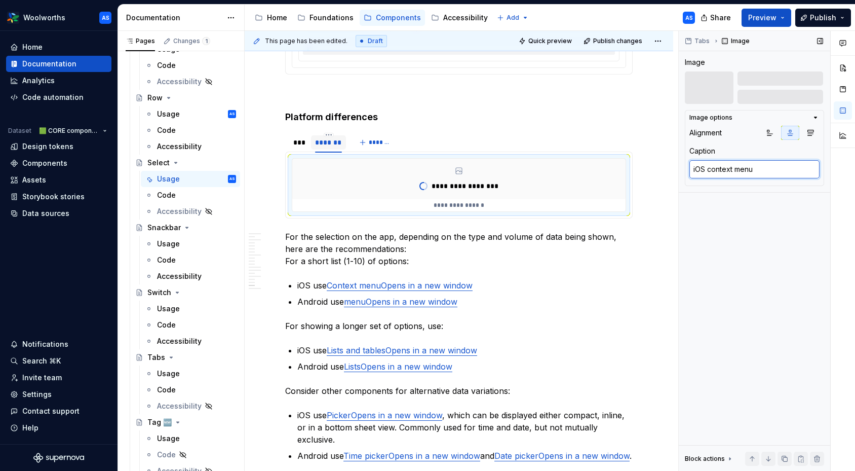
type textarea "*"
click at [699, 170] on textarea "iOS context menu" at bounding box center [754, 169] width 130 height 18
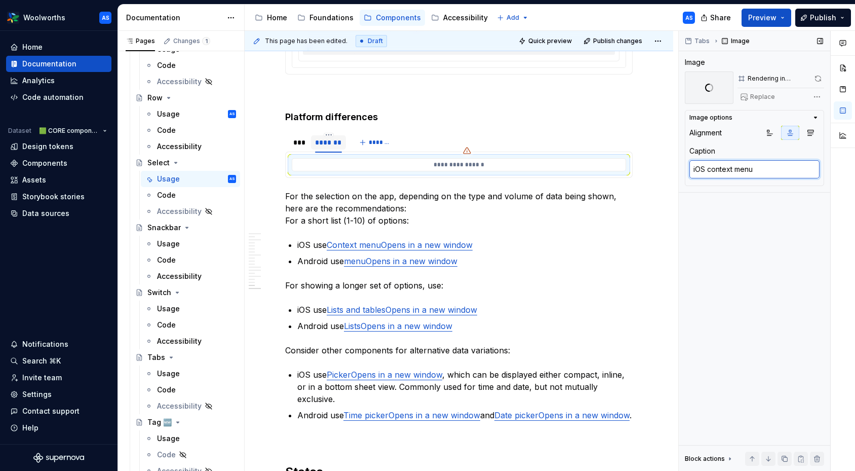
type textarea "A"
type textarea "*"
type textarea "An"
type textarea "*"
type textarea "And"
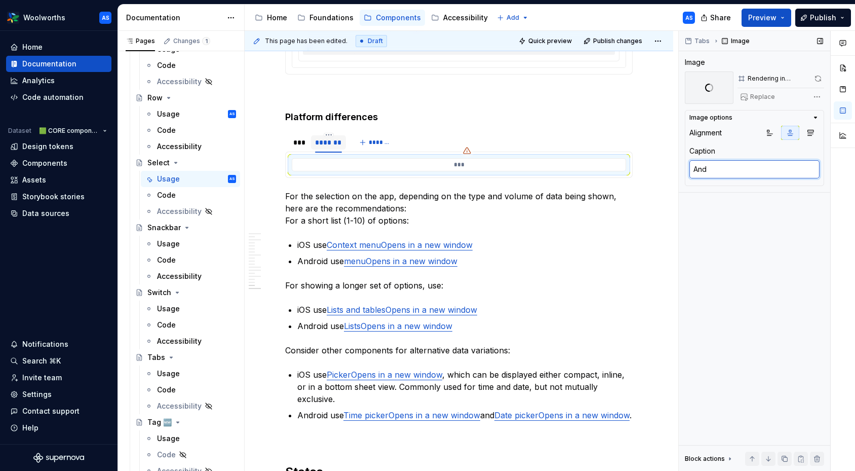
type textarea "*"
type textarea "Andr"
type textarea "*"
type textarea "Andro"
type textarea "*"
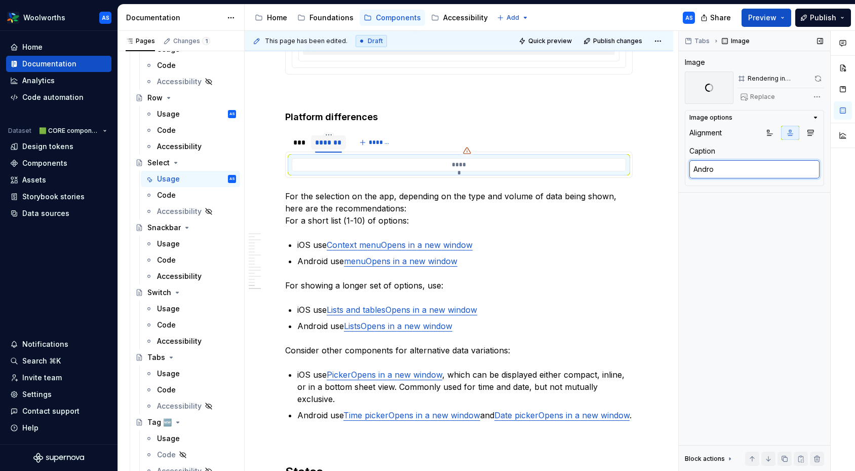
type textarea "Androi"
type textarea "*"
type textarea "Android"
type textarea "*"
type textarea "Androi"
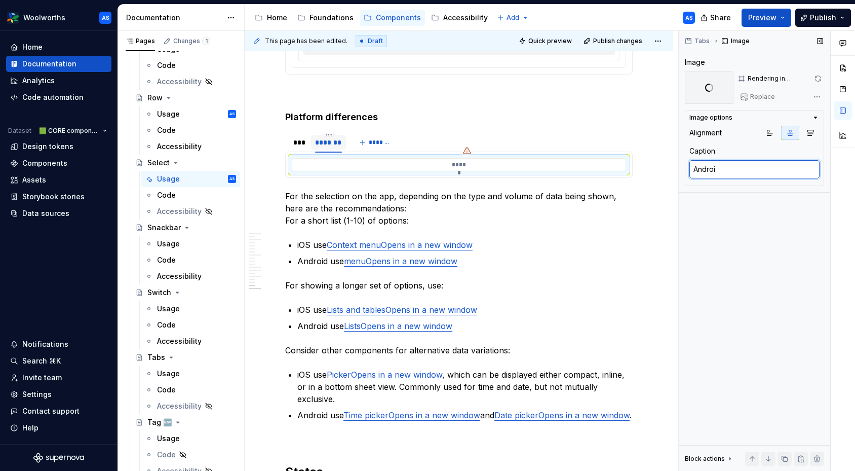
type textarea "*"
type textarea "Andro"
type textarea "*"
type textarea "Andr"
type textarea "*"
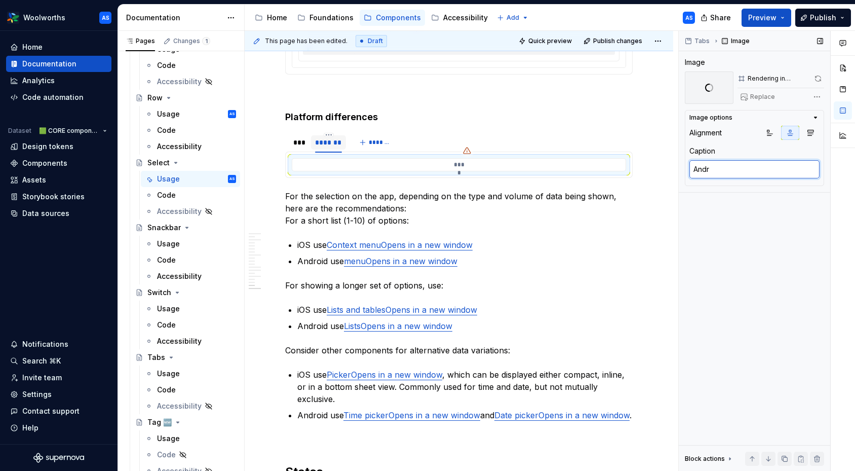
type textarea "Andro"
type textarea "*"
type textarea "Androi"
type textarea "*"
type textarea "Android"
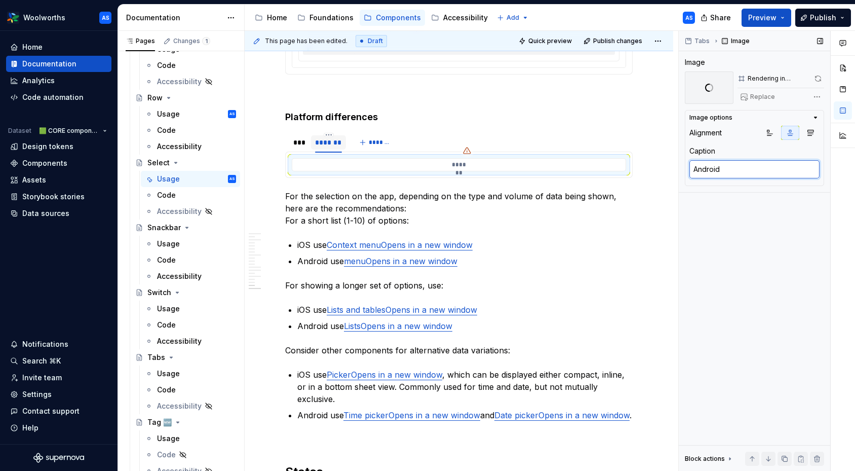
type textarea "*"
type textarea "Android"
type textarea "*"
type textarea "Android m"
type textarea "*"
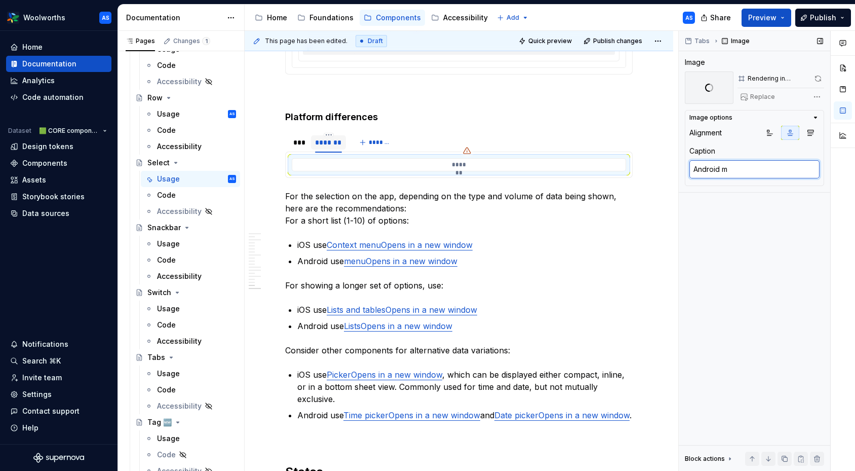
type textarea "Android me"
type textarea "*"
type textarea "Android men"
type textarea "*"
type textarea "Android menu"
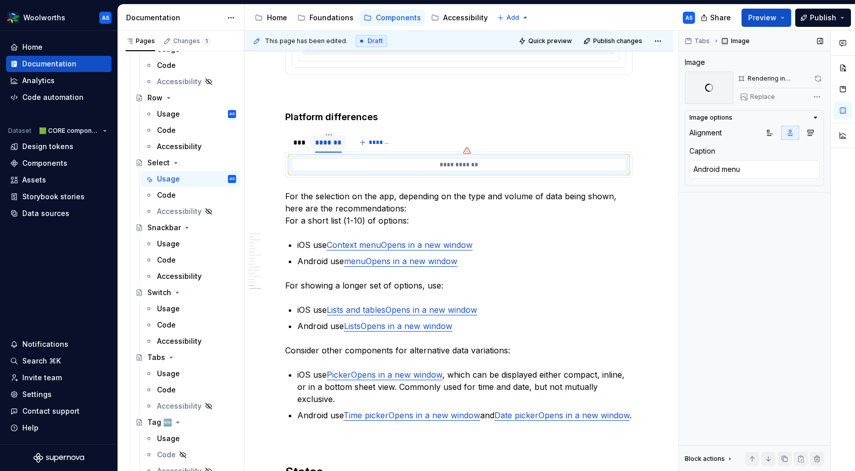
click at [768, 212] on div "Tabs Image Image Rendering in progress... Replace Image options Alignment Capti…" at bounding box center [754, 251] width 151 height 440
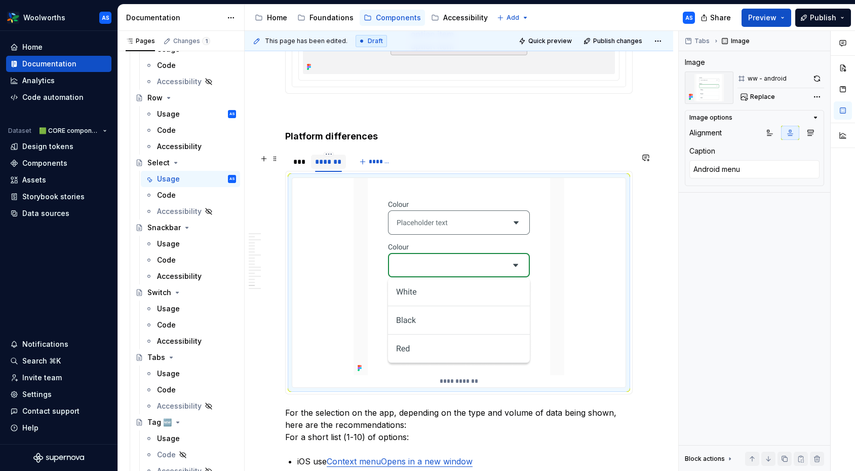
scroll to position [2687, 0]
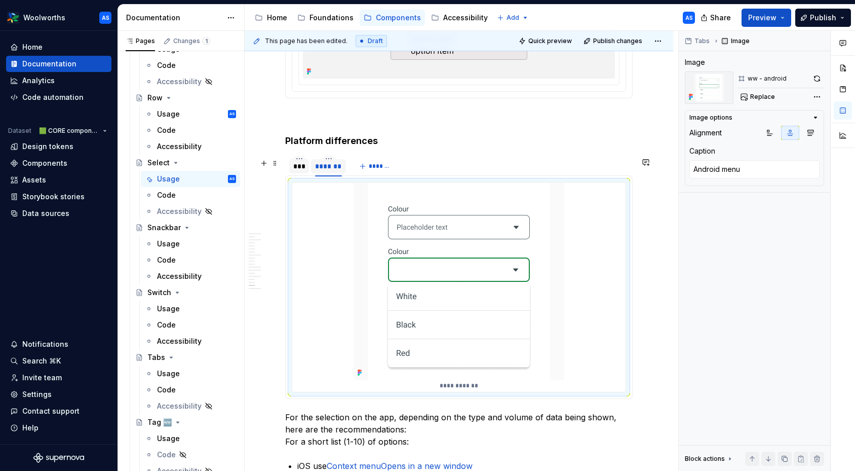
click at [304, 169] on div "***" at bounding box center [299, 166] width 12 height 10
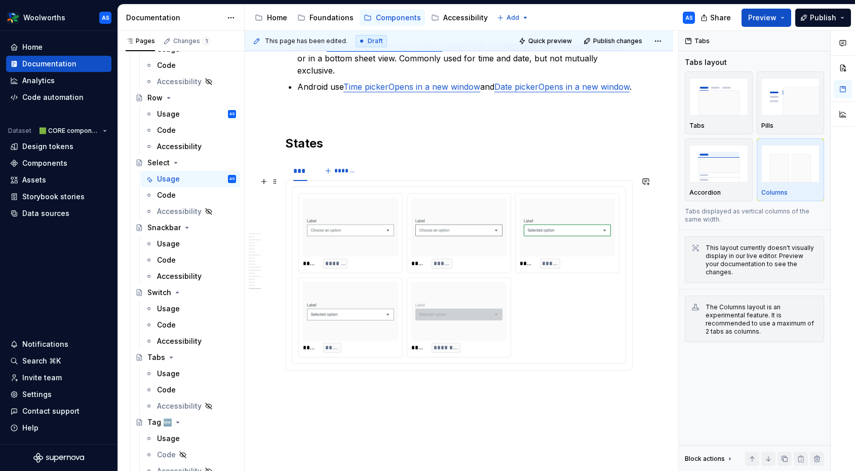
scroll to position [3215, 0]
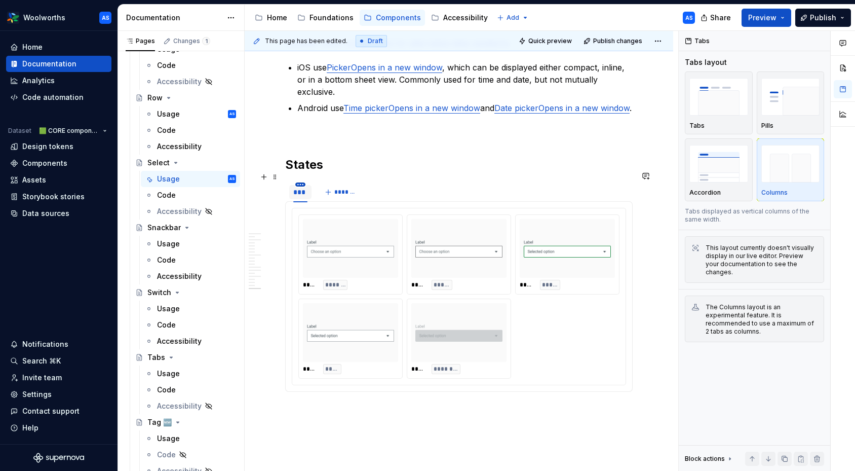
click at [301, 176] on html "Woolworths AS Home Documentation Analytics Code automation Dataset 🟩 CORE compo…" at bounding box center [427, 235] width 855 height 471
click at [330, 201] on div "Duplicate tab" at bounding box center [347, 206] width 66 height 10
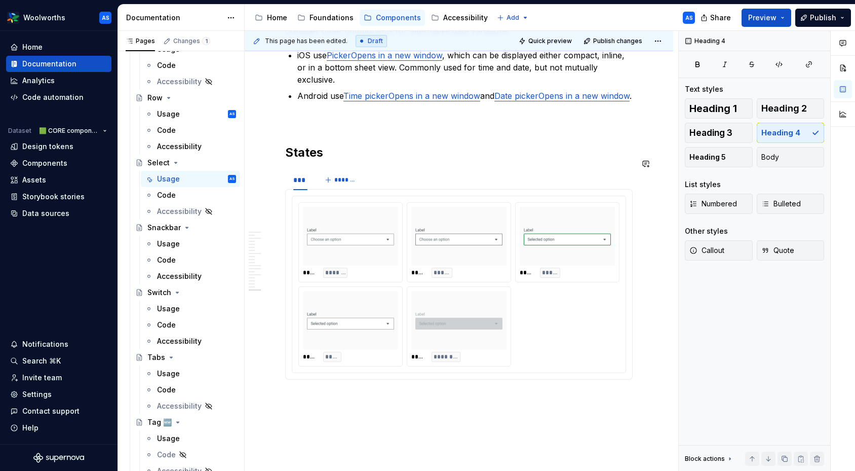
scroll to position [3462, 0]
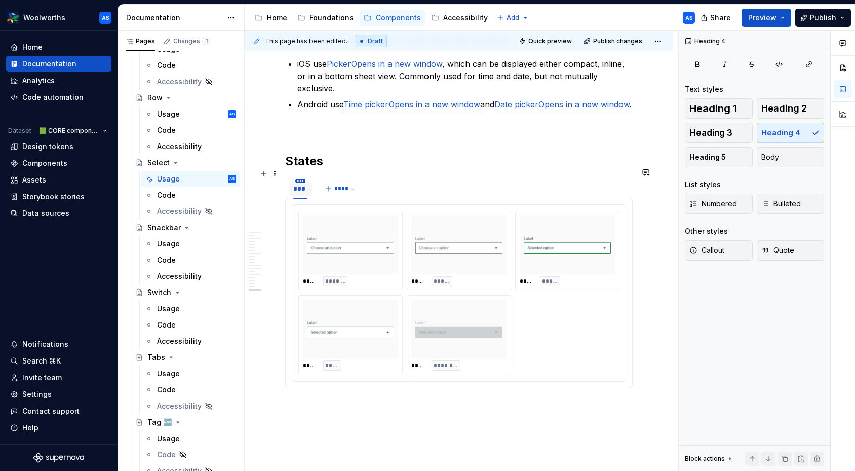
click at [301, 170] on html "Woolworths AS Home Documentation Analytics Code automation Dataset 🟩 CORE compo…" at bounding box center [427, 235] width 855 height 471
click at [333, 199] on div "Duplicate tab" at bounding box center [347, 202] width 66 height 10
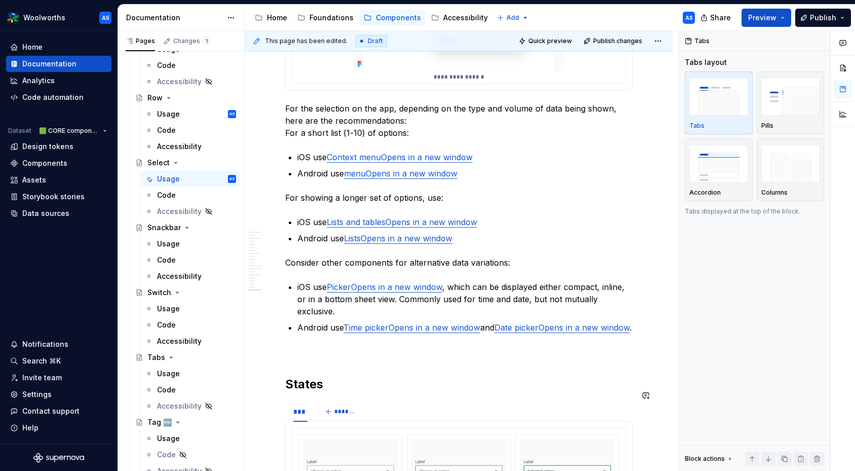
scroll to position [3685, 0]
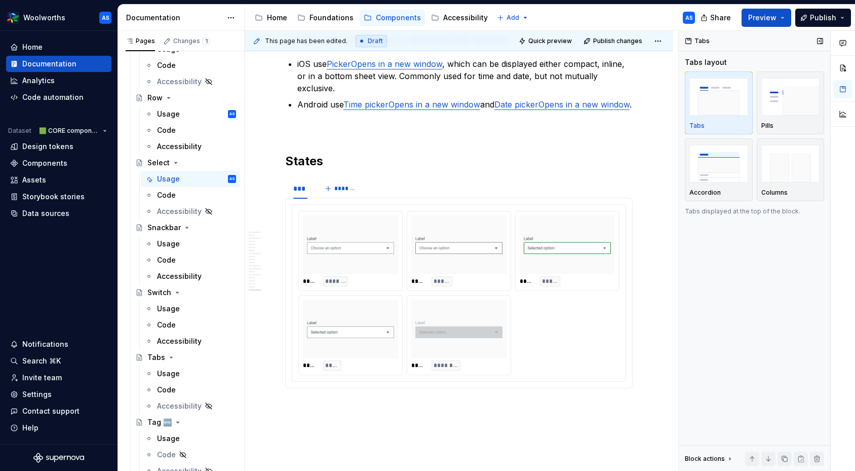
click at [754, 284] on div "Tabs Tabs layout Tabs Pills Accordion Columns Tabs displayed at the top of the …" at bounding box center [754, 251] width 151 height 440
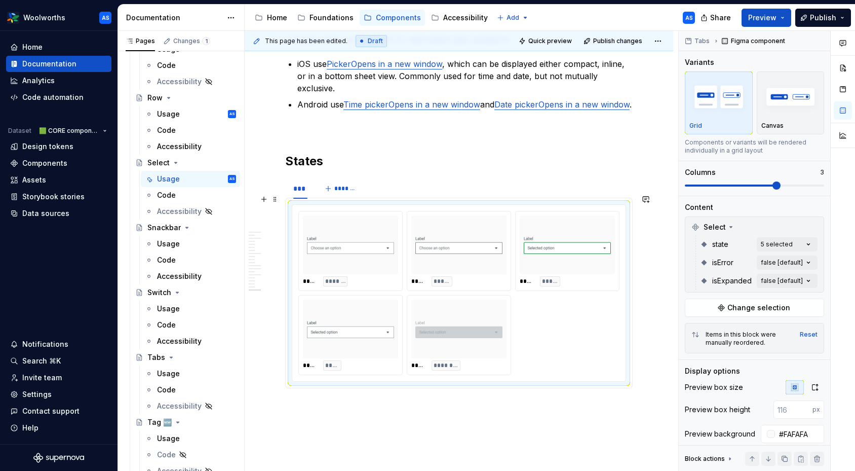
click at [438, 215] on div at bounding box center [458, 244] width 95 height 59
click at [344, 184] on span "*******" at bounding box center [345, 188] width 23 height 8
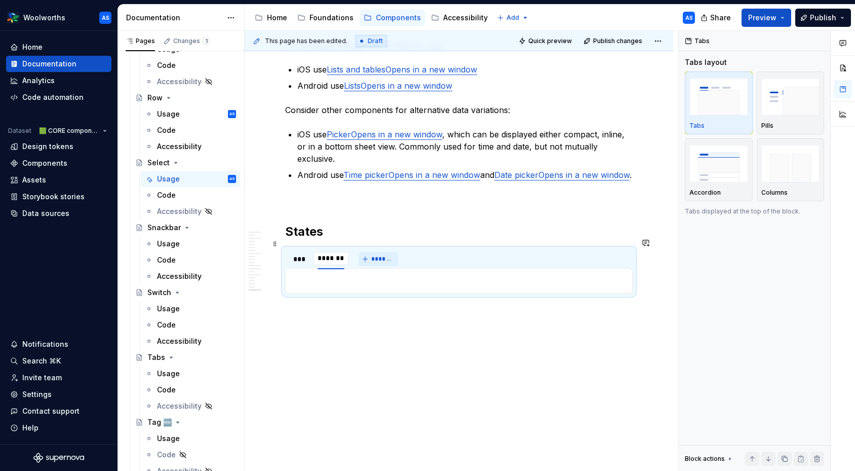
scroll to position [3604, 0]
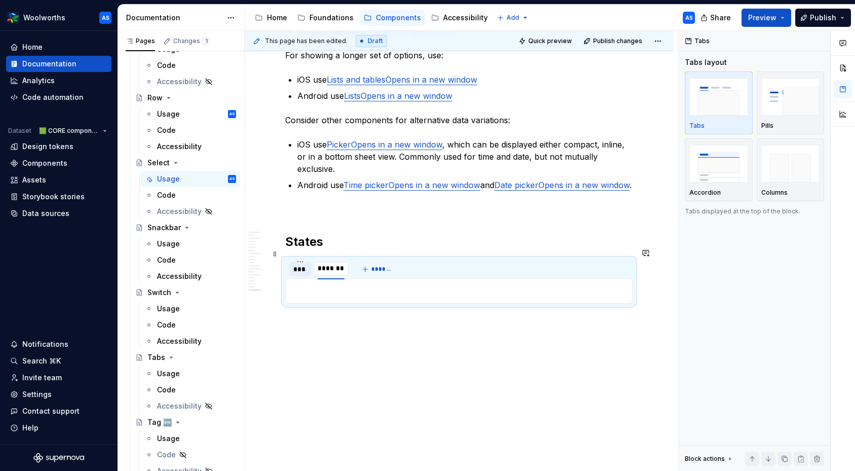
click at [297, 264] on div "***" at bounding box center [300, 269] width 14 height 10
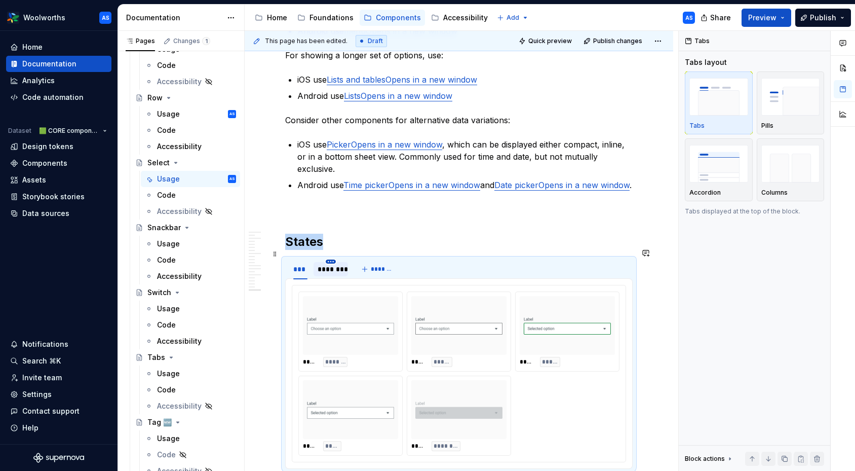
click at [331, 251] on html "Woolworths AS Home Documentation Analytics Code automation Dataset 🟩 CORE compo…" at bounding box center [427, 235] width 855 height 471
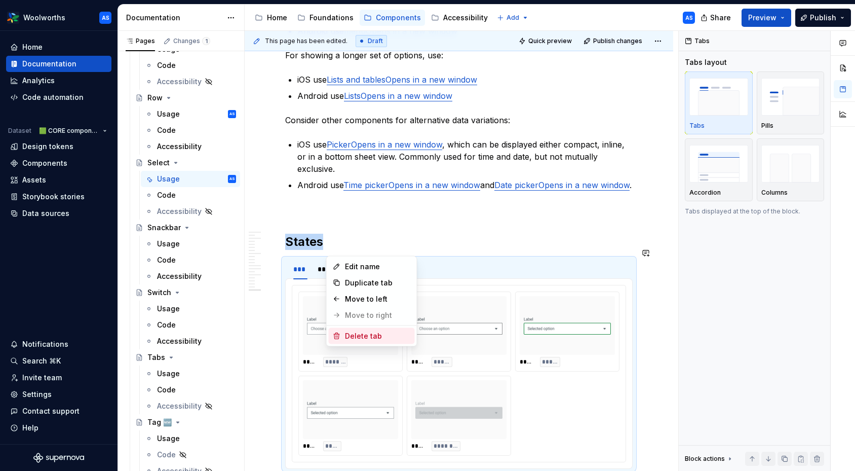
click at [360, 334] on div "Delete tab" at bounding box center [378, 336] width 66 height 10
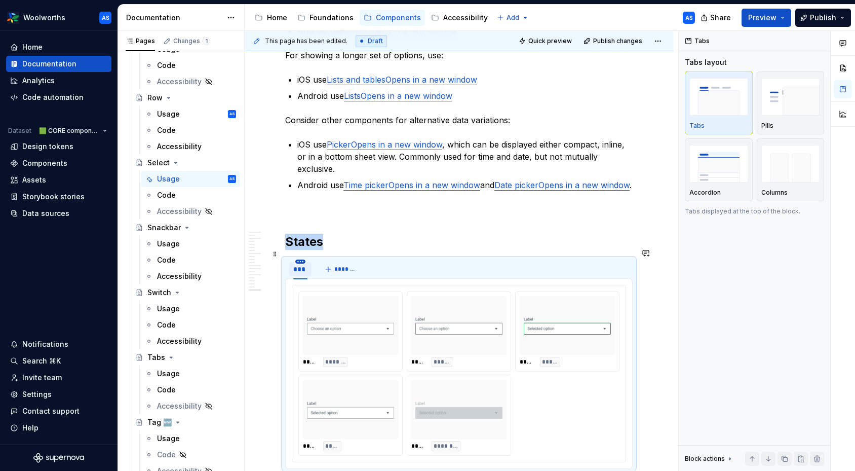
click at [301, 252] on html "Woolworths AS Home Documentation Analytics Code automation Dataset 🟩 CORE compo…" at bounding box center [427, 235] width 855 height 471
click at [321, 284] on div "Duplicate tab" at bounding box center [347, 283] width 66 height 10
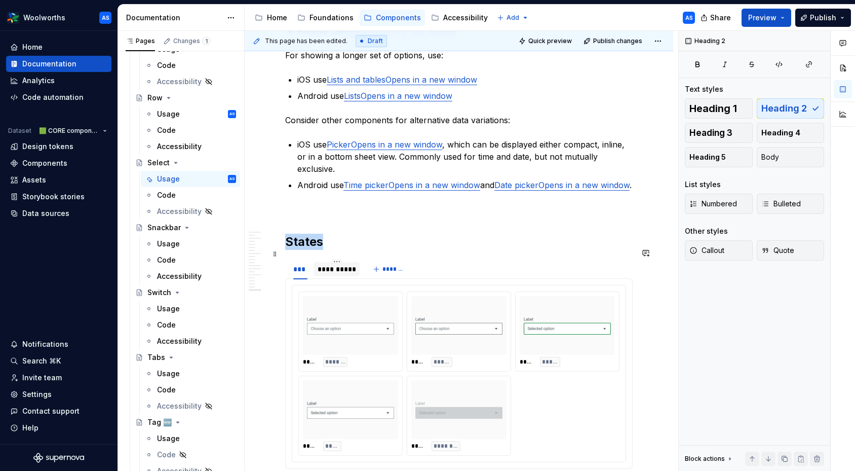
click at [337, 264] on div "**********" at bounding box center [337, 269] width 38 height 10
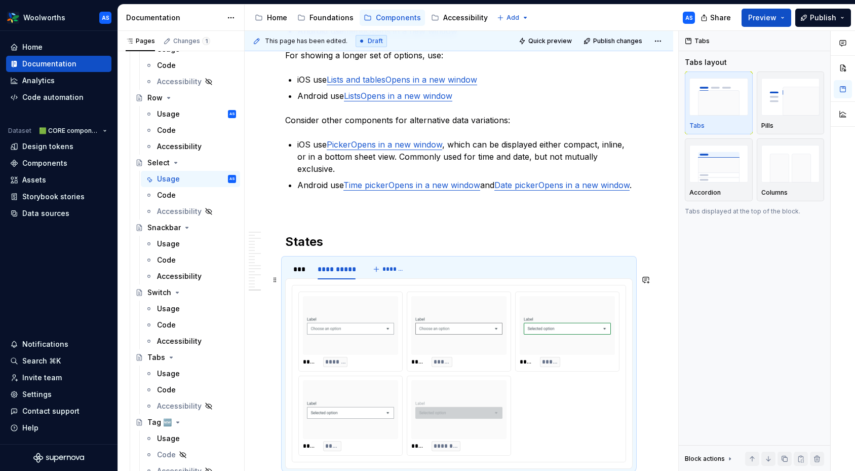
click at [397, 296] on div at bounding box center [350, 325] width 95 height 59
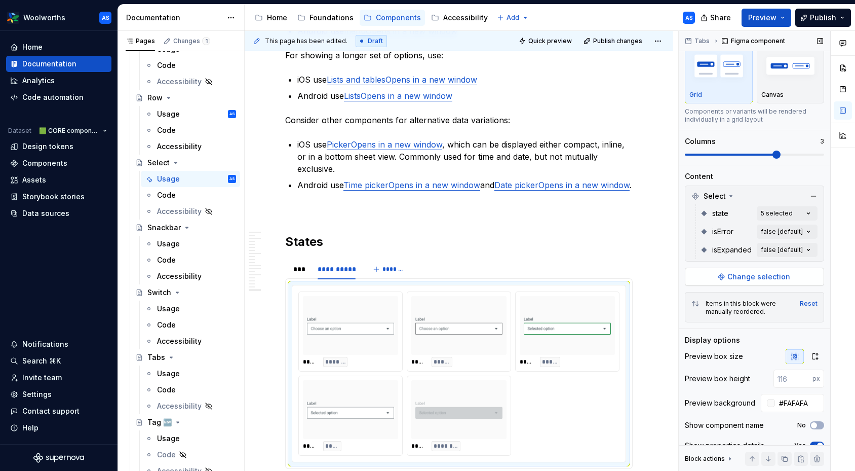
scroll to position [34, 0]
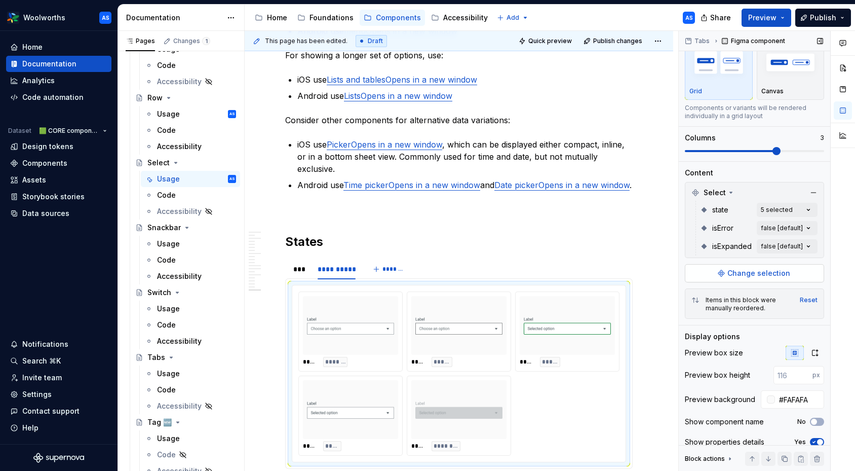
click at [770, 266] on button "Change selection" at bounding box center [754, 273] width 139 height 18
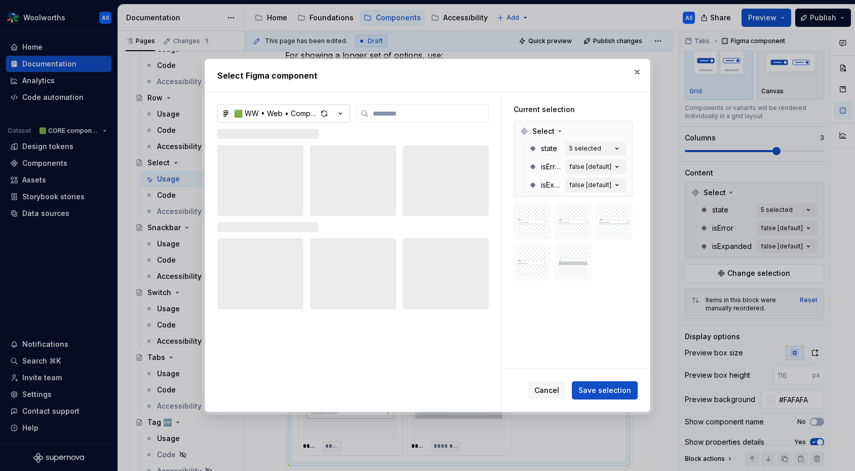
click at [342, 109] on icon "button" at bounding box center [340, 113] width 10 height 10
type textarea "*"
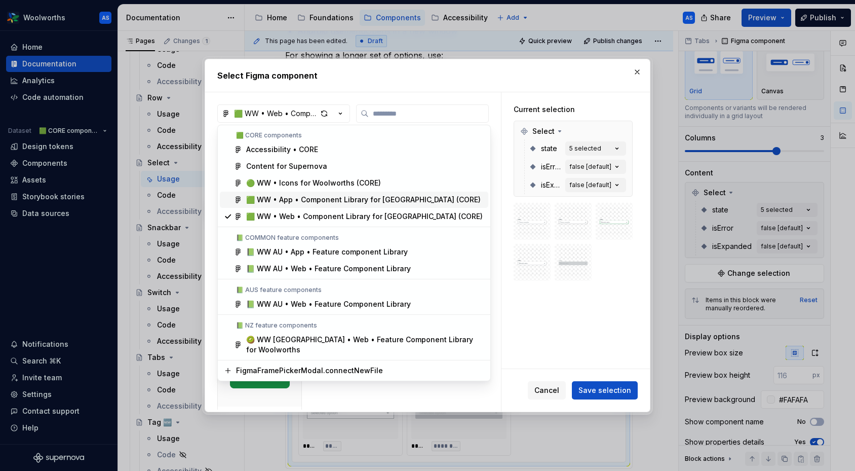
click at [325, 202] on div "🟩 WW • App • Component Library for [GEOGRAPHIC_DATA] (CORE)" at bounding box center [363, 200] width 235 height 10
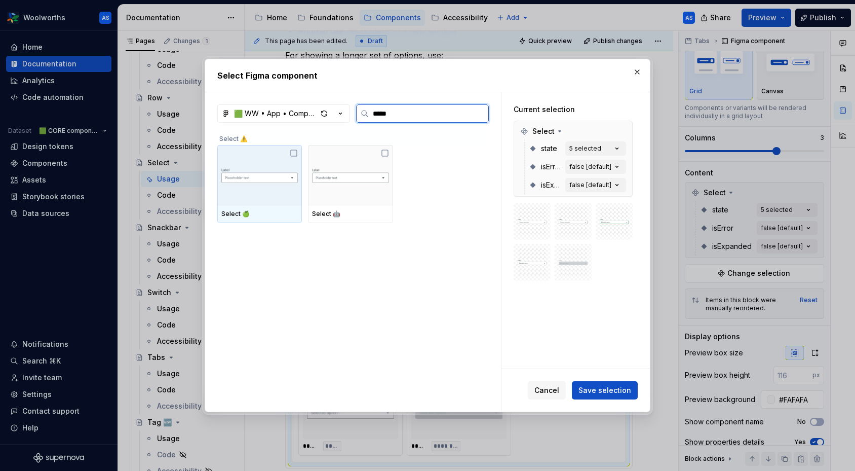
type input "******"
click at [293, 187] on img at bounding box center [259, 175] width 76 height 35
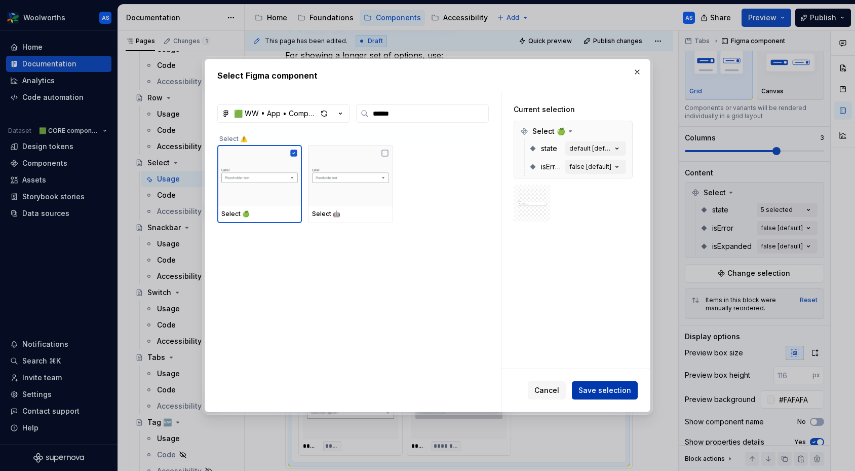
click at [614, 386] on span "Save selection" at bounding box center [605, 390] width 53 height 10
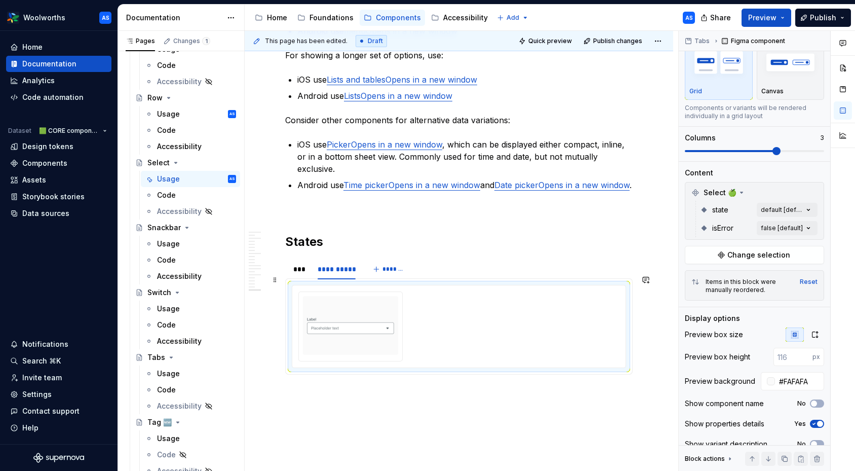
click at [388, 337] on img at bounding box center [350, 325] width 87 height 51
click at [350, 292] on div at bounding box center [350, 326] width 103 height 69
click at [329, 264] on div "**********" at bounding box center [337, 269] width 38 height 10
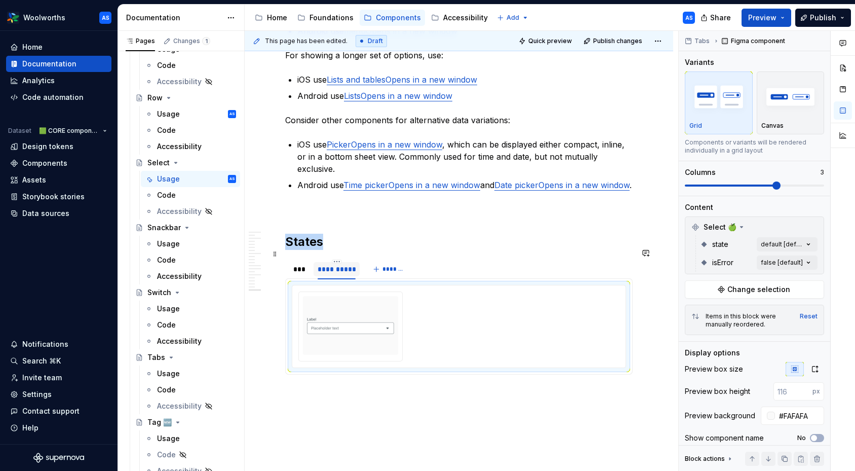
click at [329, 264] on div "**********" at bounding box center [337, 269] width 38 height 10
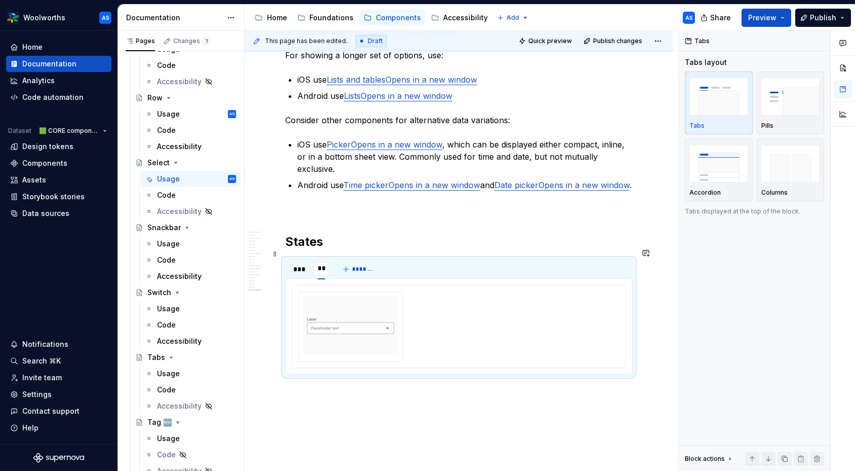
type input "***"
click at [338, 300] on img at bounding box center [350, 325] width 87 height 51
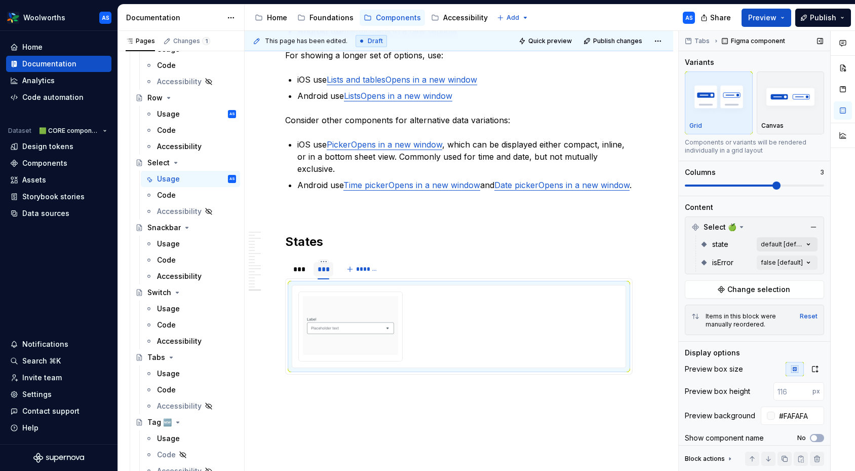
click at [810, 242] on div "Comments Open comments No comments yet Select ‘Comment’ from the block context …" at bounding box center [767, 251] width 176 height 440
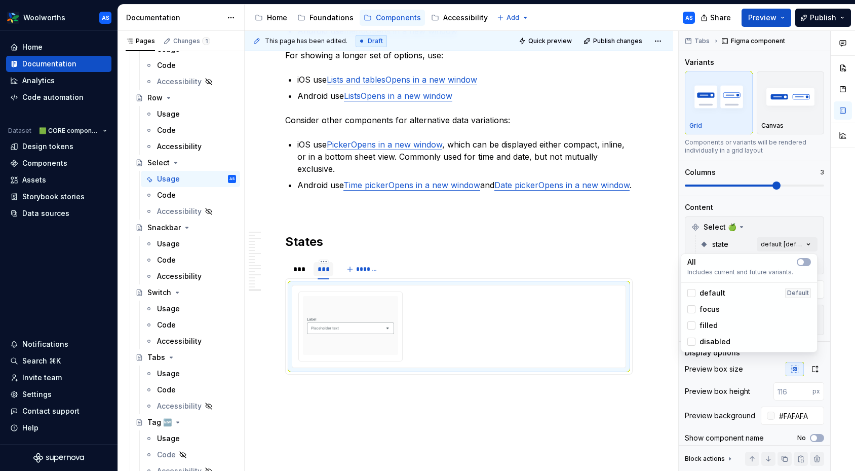
click at [722, 290] on span "default" at bounding box center [713, 293] width 26 height 10
click at [721, 307] on div "focus" at bounding box center [749, 309] width 124 height 10
click at [721, 322] on div "filled" at bounding box center [749, 325] width 124 height 10
click at [719, 307] on div "focus" at bounding box center [749, 309] width 124 height 10
click at [797, 233] on div "Comments Open comments No comments yet Select ‘Comment’ from the block context …" at bounding box center [767, 251] width 176 height 440
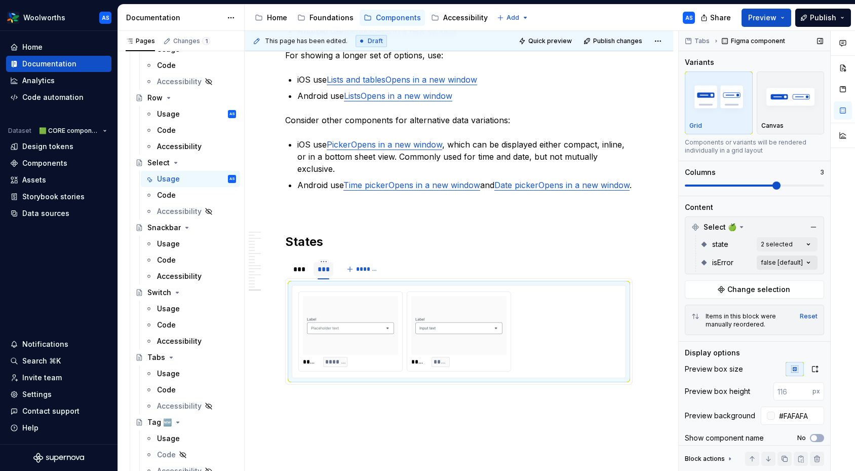
click at [804, 261] on div "Comments Open comments No comments yet Select ‘Comment’ from the block context …" at bounding box center [767, 251] width 176 height 440
click at [747, 306] on div "false Default" at bounding box center [749, 311] width 124 height 10
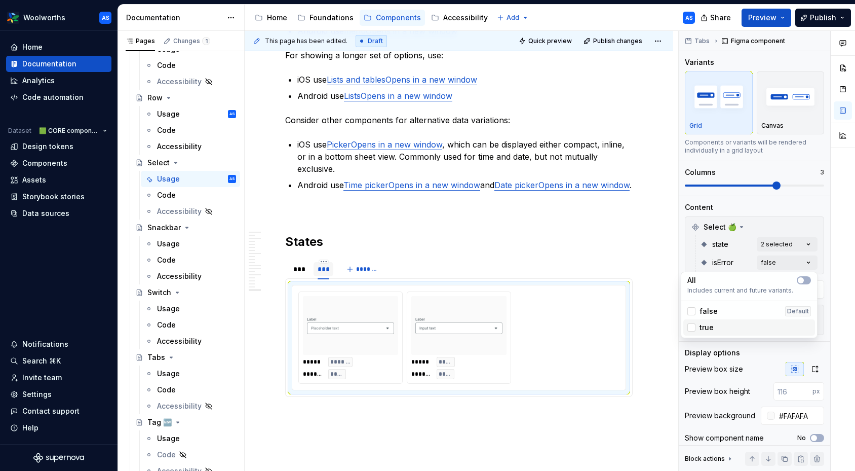
click at [725, 325] on div "true" at bounding box center [749, 327] width 124 height 10
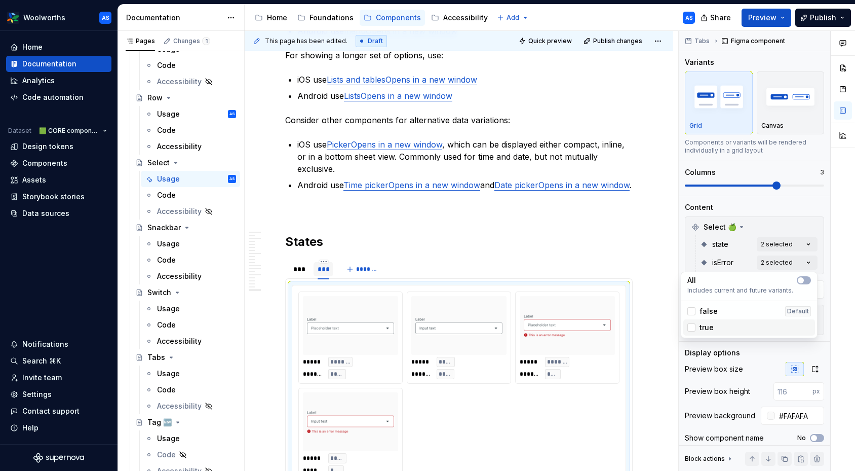
click at [722, 329] on div "true" at bounding box center [749, 327] width 124 height 10
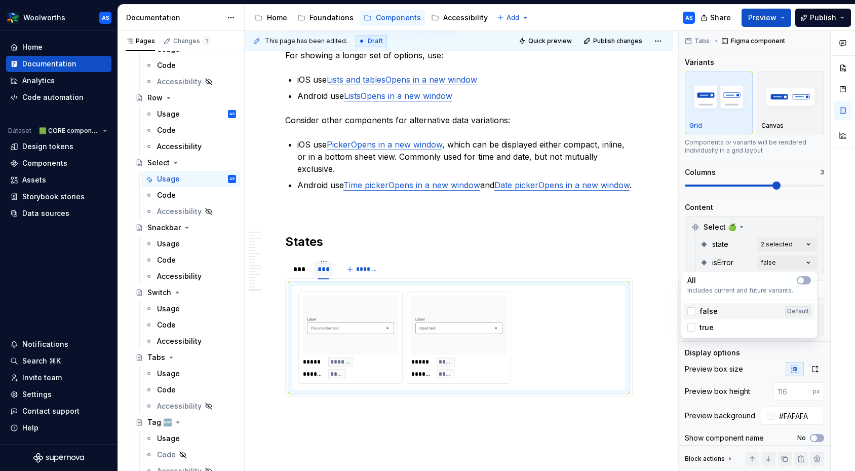
click at [718, 311] on div "false Default" at bounding box center [749, 311] width 124 height 10
click at [594, 243] on html "Woolworths AS Home Documentation Analytics Code automation Dataset 🟩 CORE compo…" at bounding box center [427, 235] width 855 height 471
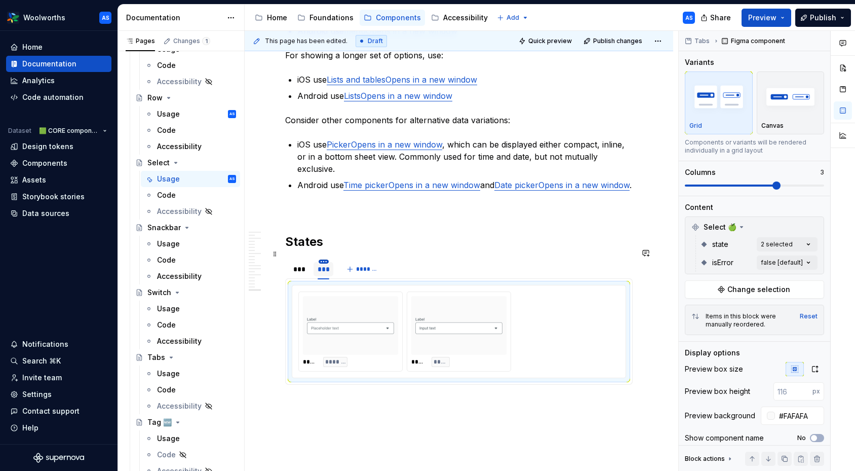
click at [324, 252] on html "Woolworths AS Home Documentation Analytics Code automation Dataset 🟩 CORE compo…" at bounding box center [427, 235] width 855 height 471
click at [371, 282] on div "Duplicate tab" at bounding box center [370, 283] width 66 height 10
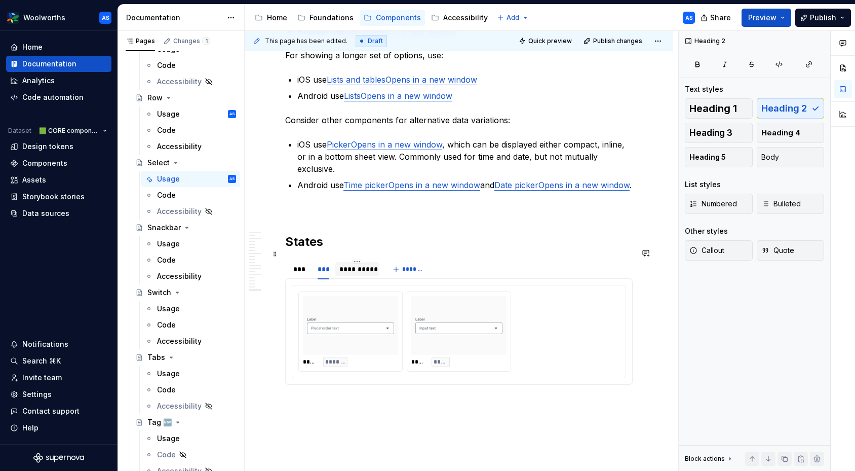
click at [363, 264] on div "**********" at bounding box center [356, 269] width 35 height 10
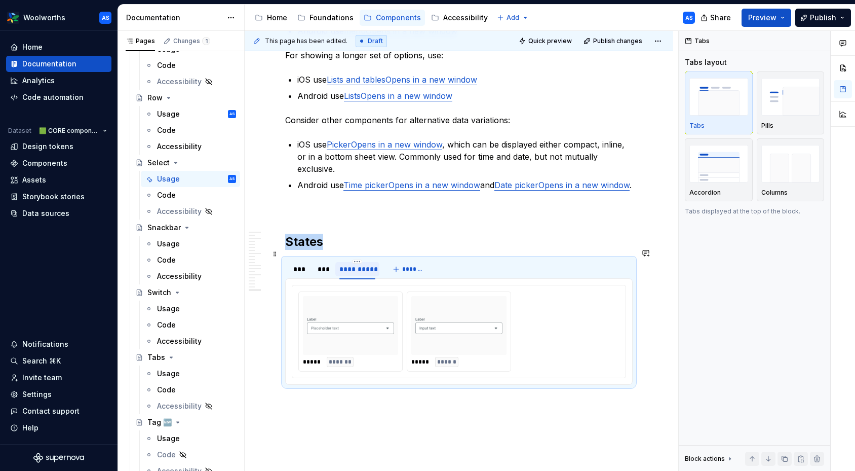
click at [363, 264] on div "**********" at bounding box center [356, 269] width 35 height 10
type input "*******"
click at [374, 310] on img at bounding box center [350, 325] width 87 height 51
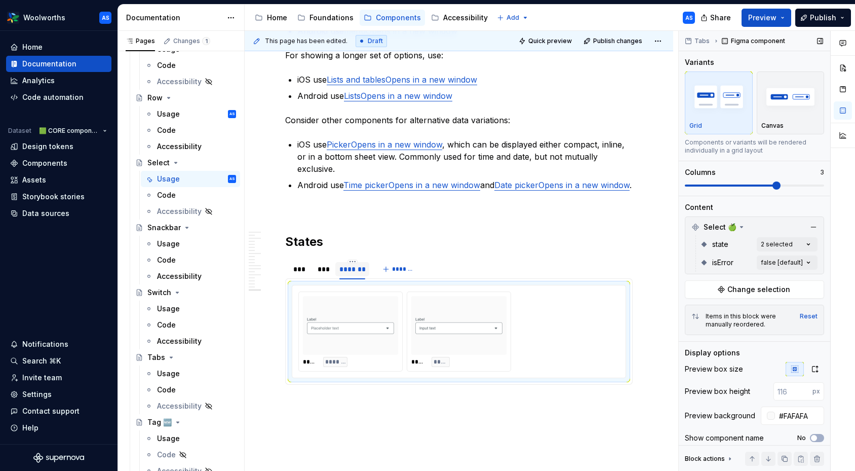
click at [757, 279] on div "Select 🍏 state 2 selected isError false [default] Change selection" at bounding box center [754, 257] width 139 height 82
click at [757, 285] on span "Change selection" at bounding box center [758, 289] width 63 height 10
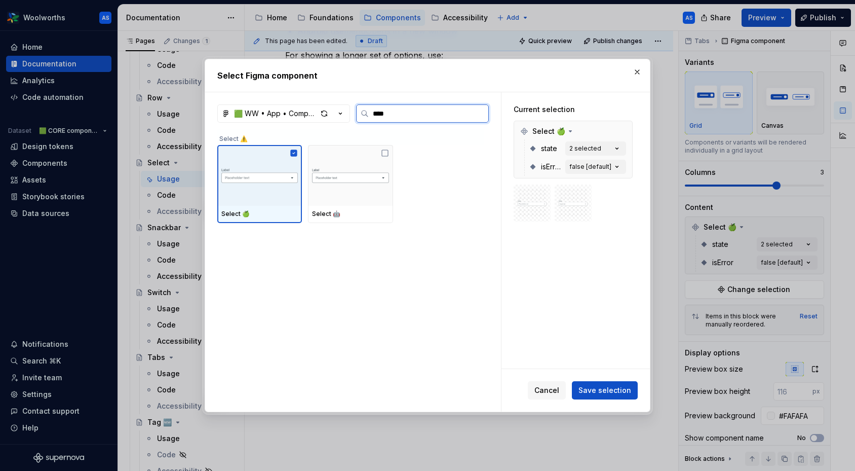
type input "*****"
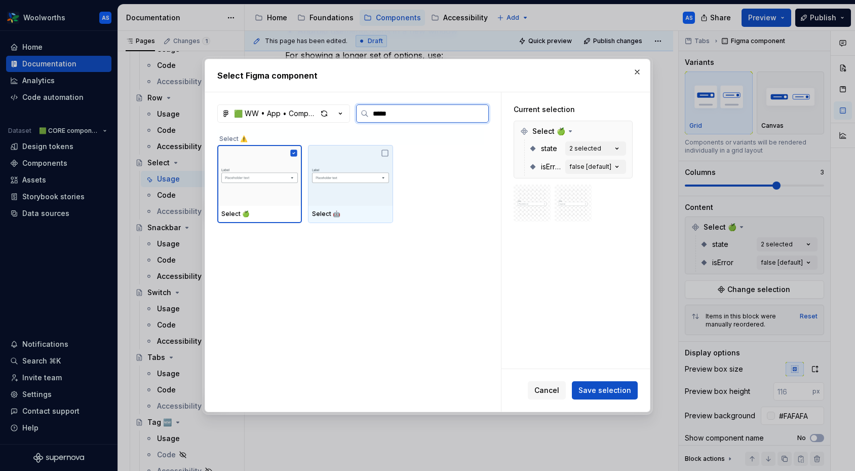
click at [358, 171] on img at bounding box center [350, 175] width 76 height 35
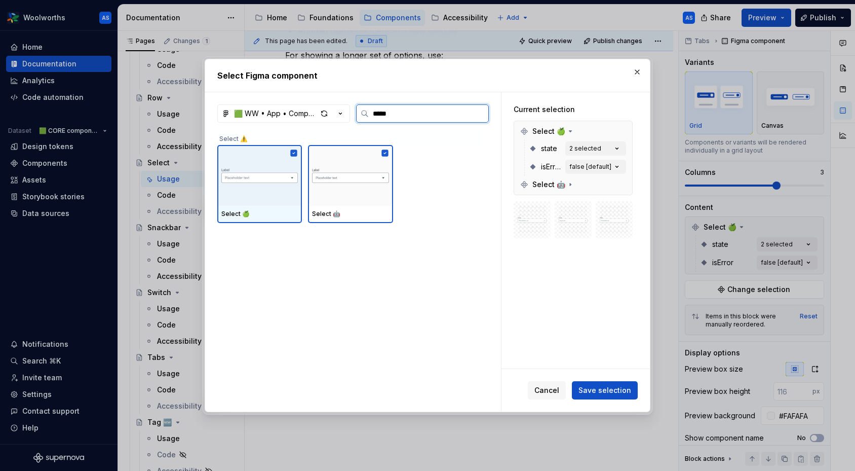
click at [293, 155] on icon at bounding box center [294, 152] width 7 height 7
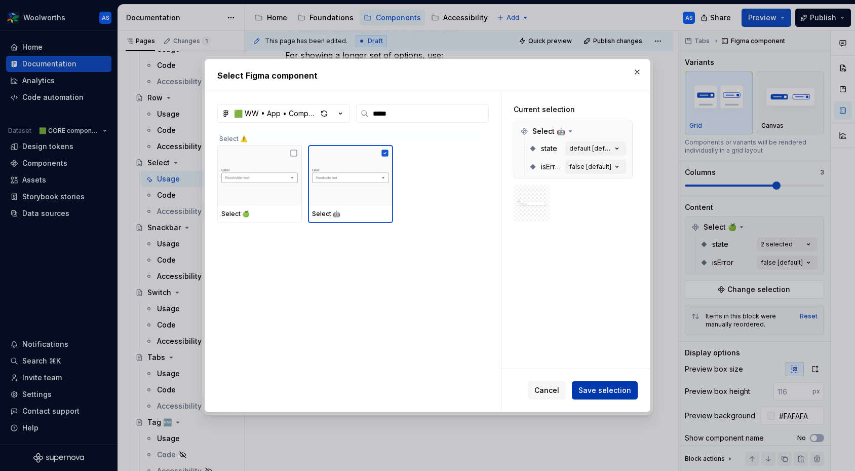
click at [601, 389] on span "Save selection" at bounding box center [605, 390] width 53 height 10
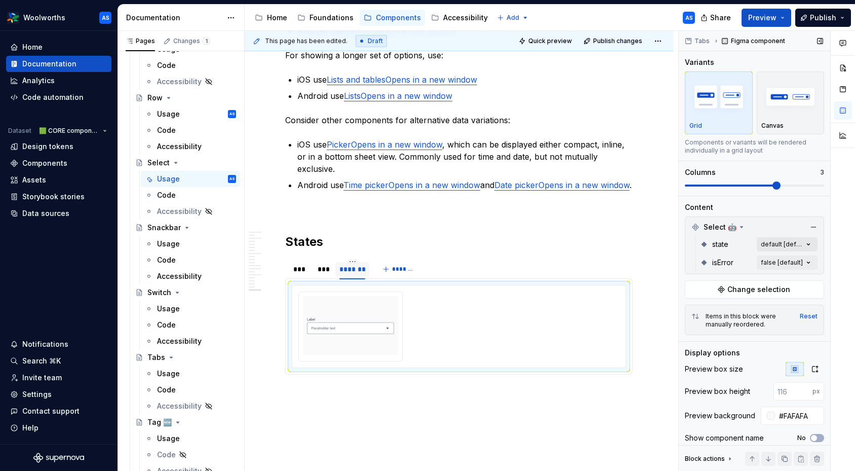
click at [807, 245] on div "Comments Open comments No comments yet Select ‘Comment’ from the block context …" at bounding box center [767, 251] width 176 height 440
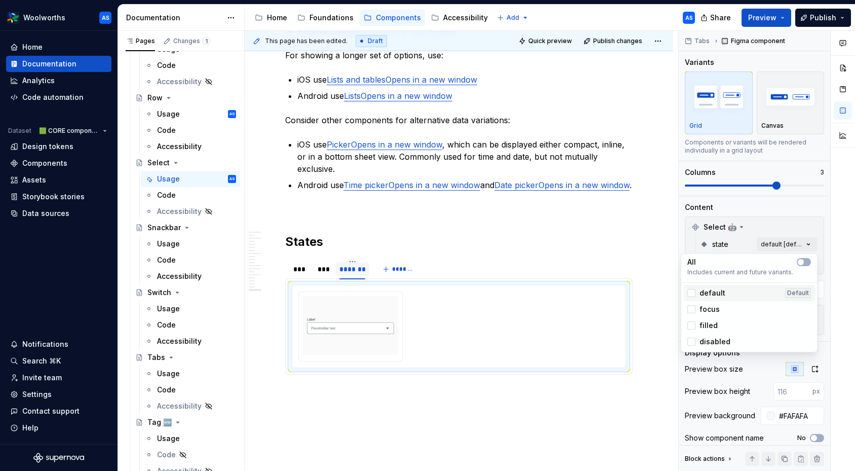
click at [777, 291] on div "default Default" at bounding box center [749, 293] width 124 height 10
click at [753, 325] on div "filled" at bounding box center [749, 325] width 124 height 10
click at [614, 243] on html "Woolworths AS Home Documentation Analytics Code automation Dataset 🟩 CORE compo…" at bounding box center [427, 235] width 855 height 471
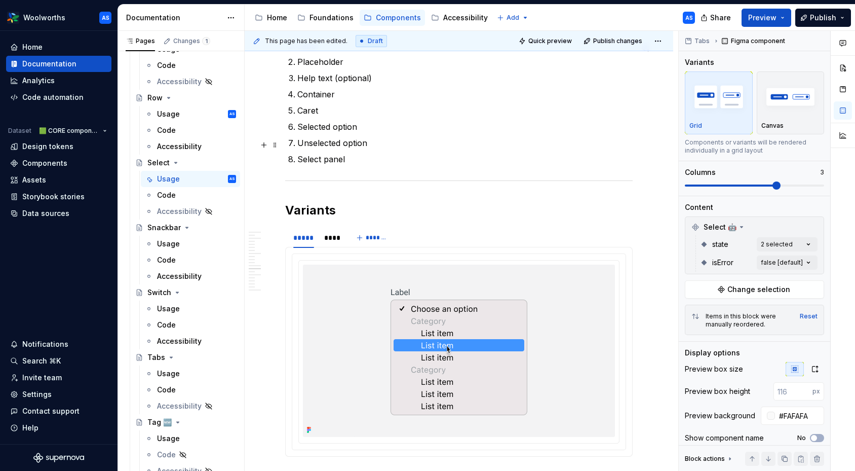
scroll to position [1272, 0]
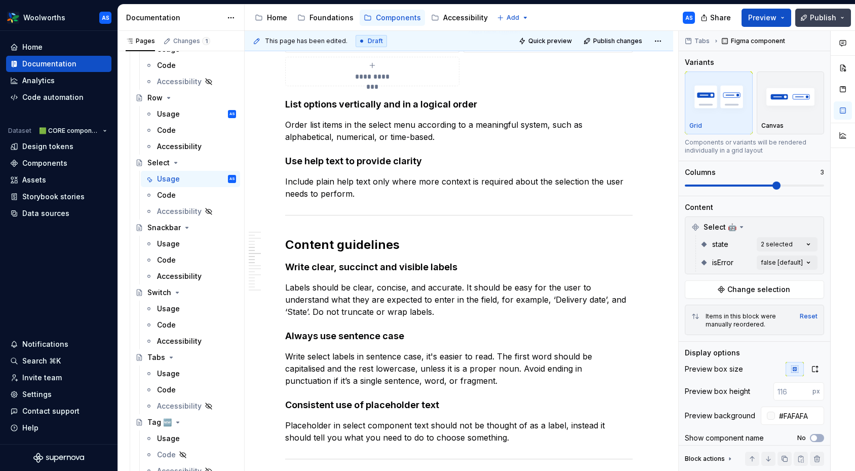
click at [812, 24] on button "Publish" at bounding box center [823, 18] width 56 height 18
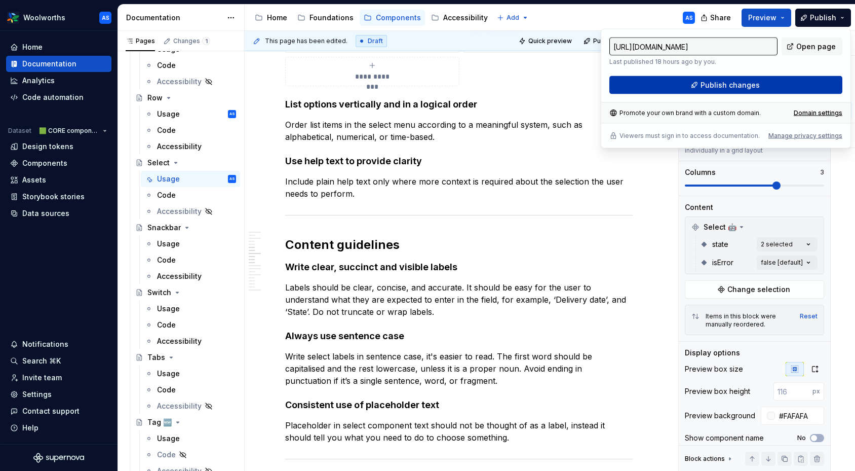
click at [719, 86] on span "Publish changes" at bounding box center [730, 85] width 59 height 10
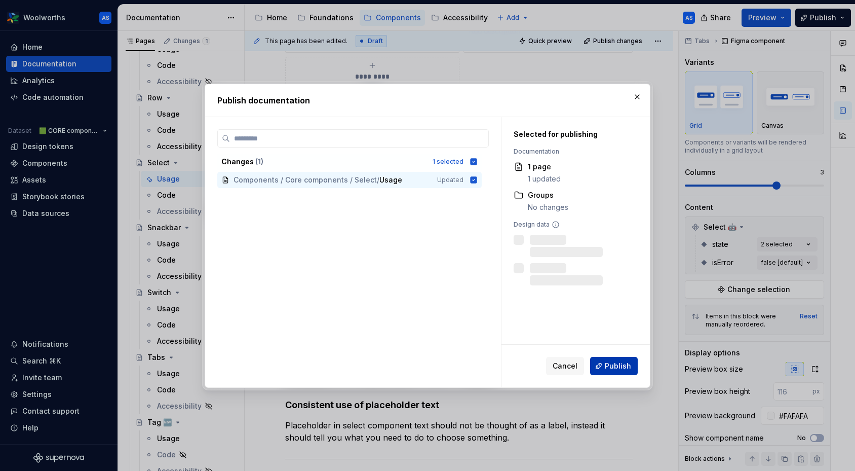
click at [615, 361] on span "Publish" at bounding box center [618, 366] width 26 height 10
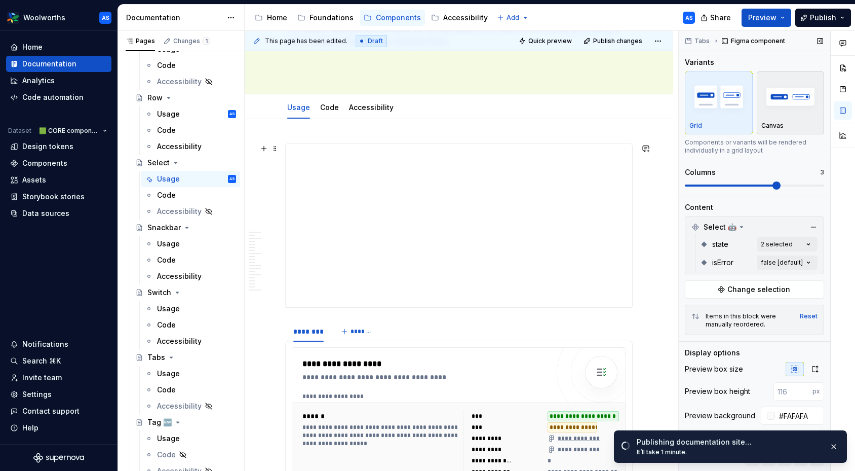
scroll to position [0, 0]
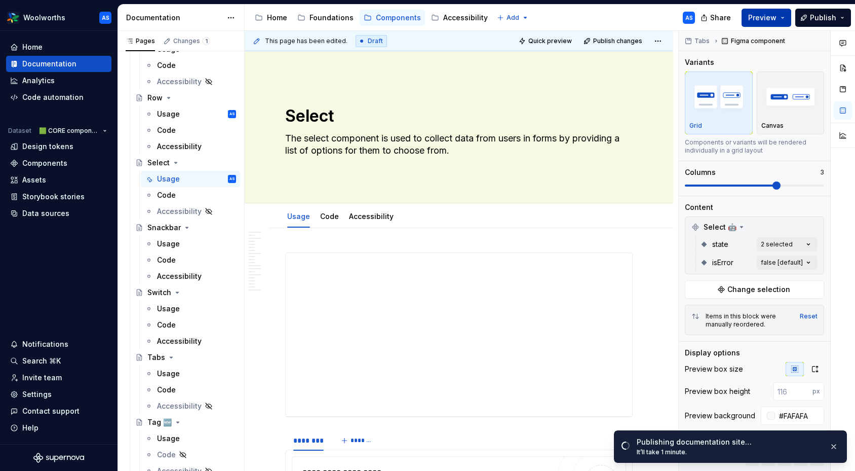
click at [787, 17] on button "Preview" at bounding box center [767, 18] width 50 height 18
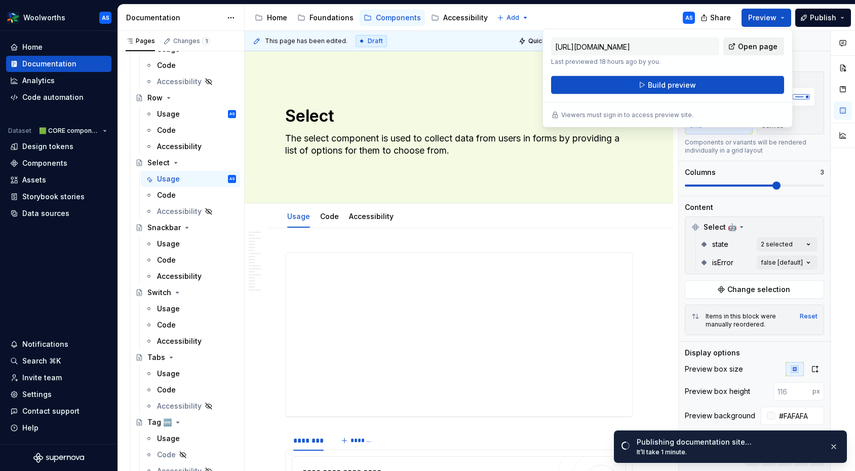
click at [758, 46] on span "Open page" at bounding box center [758, 47] width 40 height 10
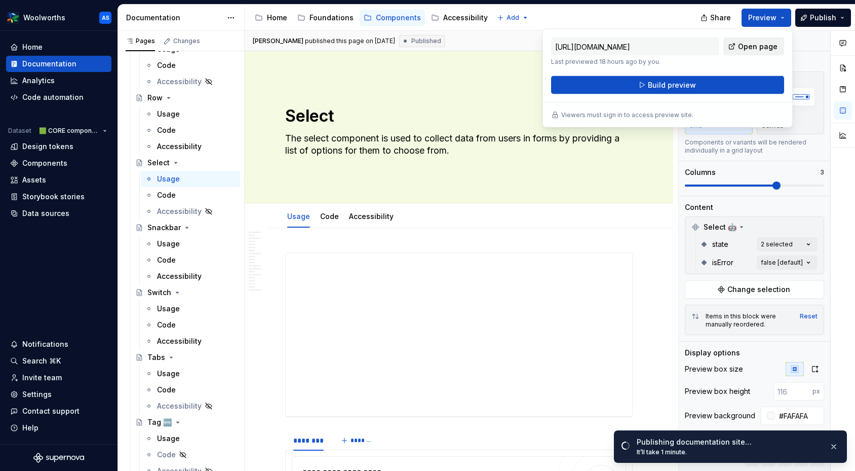
type textarea "*"
